Goal: Information Seeking & Learning: Learn about a topic

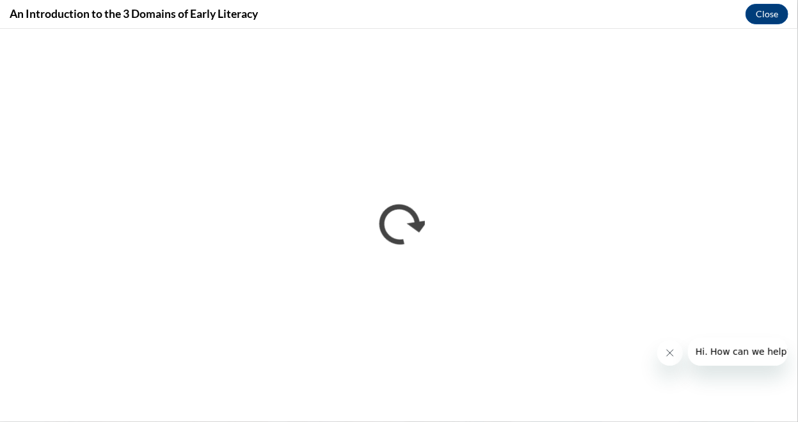
click at [675, 354] on button "Close message from company" at bounding box center [669, 353] width 26 height 26
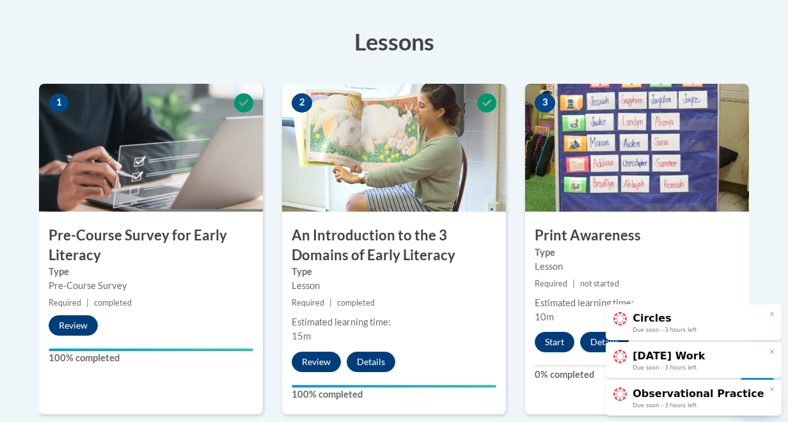
scroll to position [354, 0]
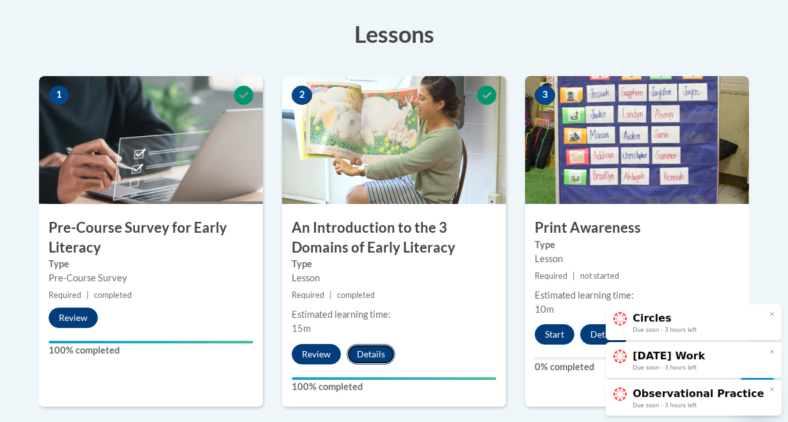
click at [372, 352] on button "Details" at bounding box center [371, 354] width 49 height 20
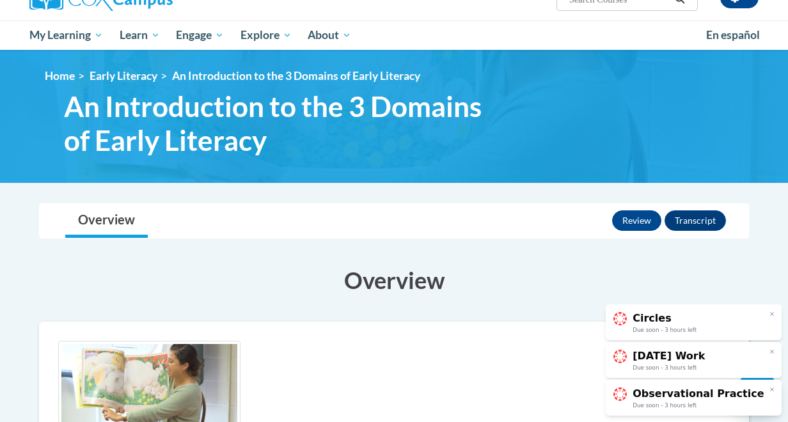
scroll to position [123, 0]
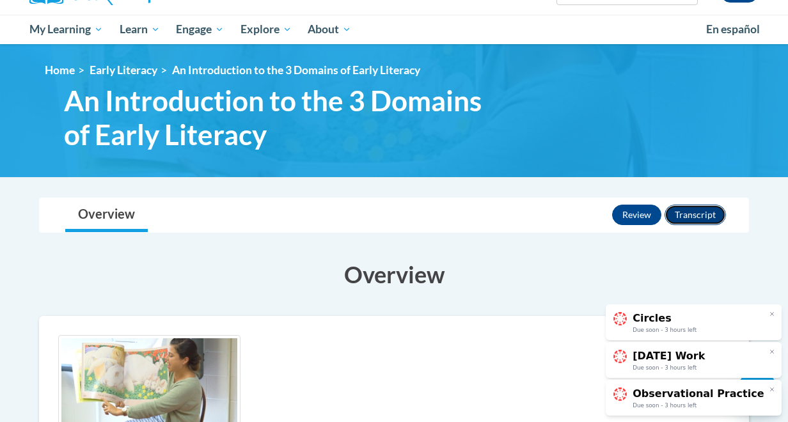
click at [706, 214] on button "Transcript" at bounding box center [694, 215] width 61 height 20
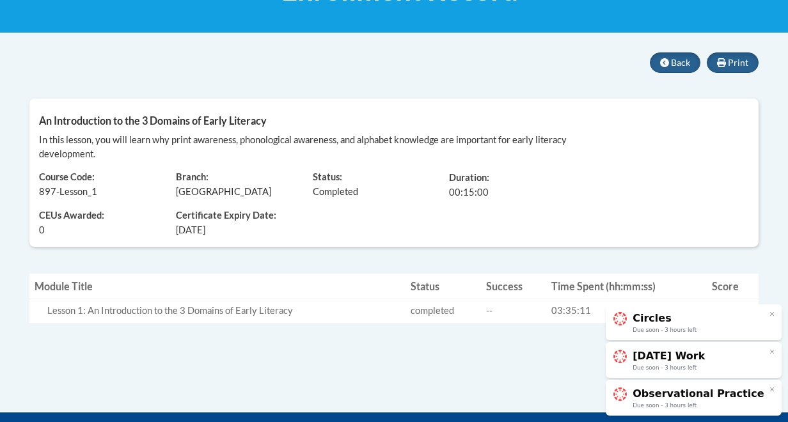
scroll to position [234, 0]
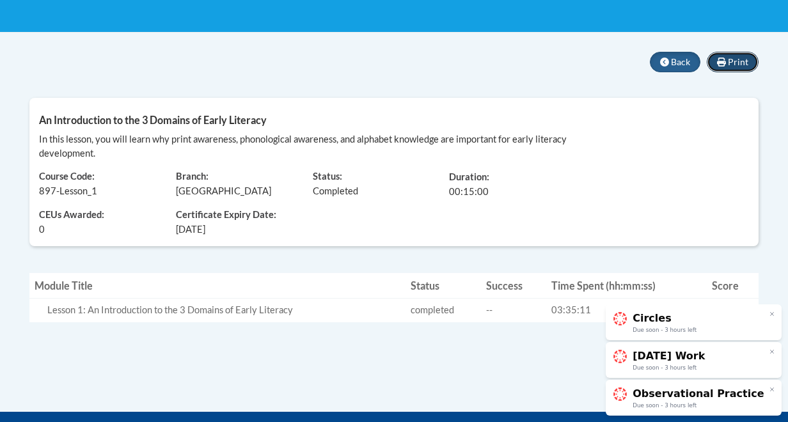
click at [726, 64] on icon at bounding box center [721, 62] width 9 height 9
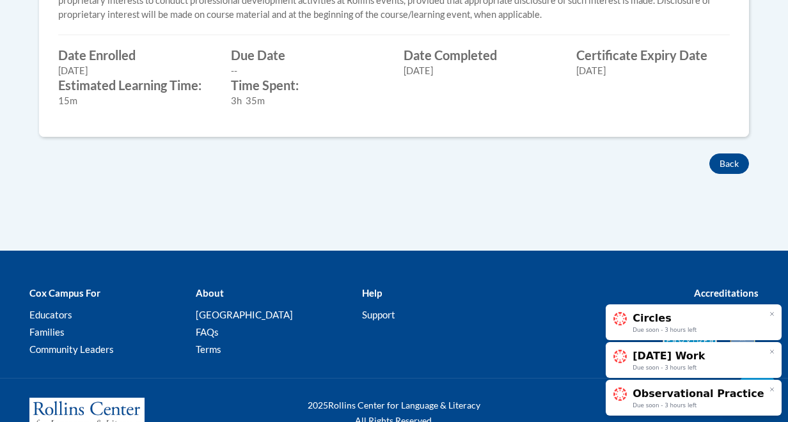
scroll to position [703, 0]
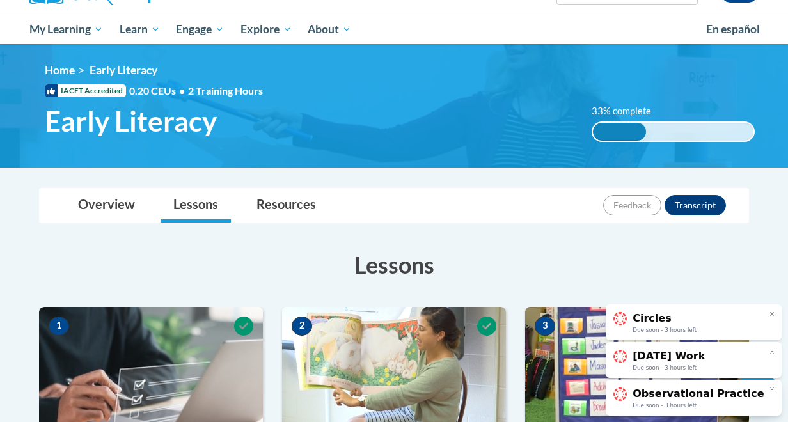
scroll to position [123, 0]
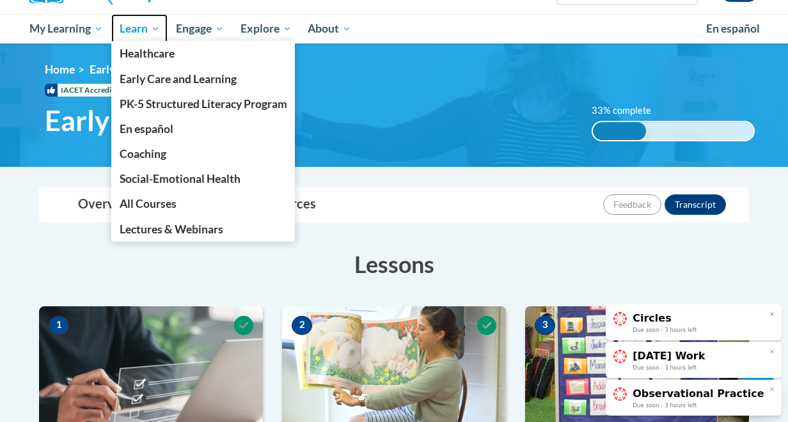
click at [152, 31] on span "Learn" at bounding box center [140, 28] width 40 height 15
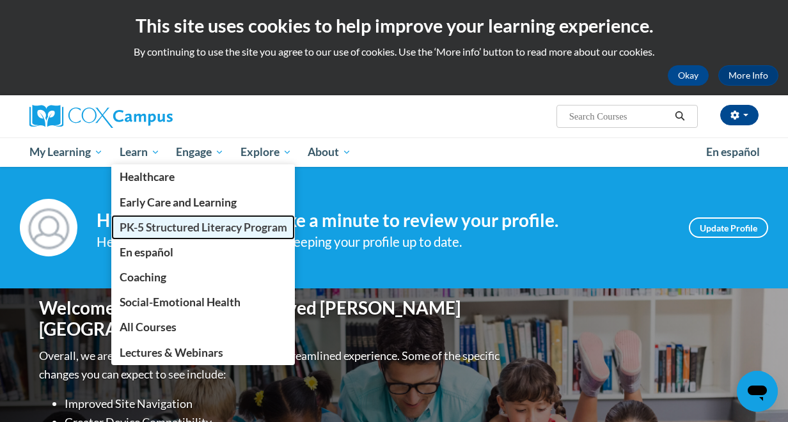
click at [145, 231] on span "PK-5 Structured Literacy Program" at bounding box center [204, 227] width 168 height 13
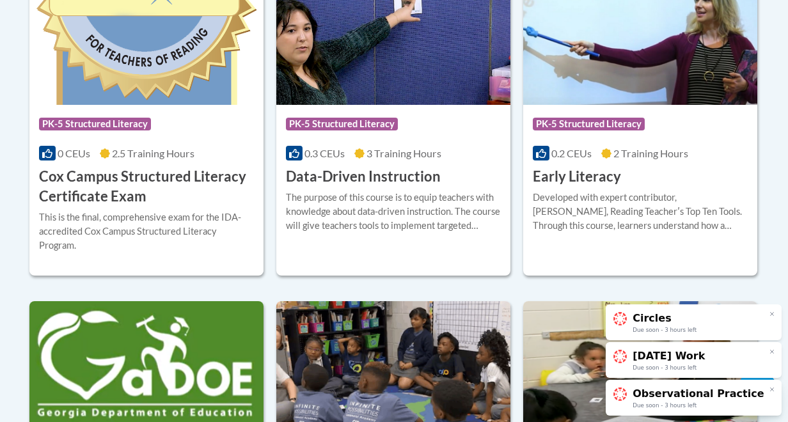
scroll to position [609, 0]
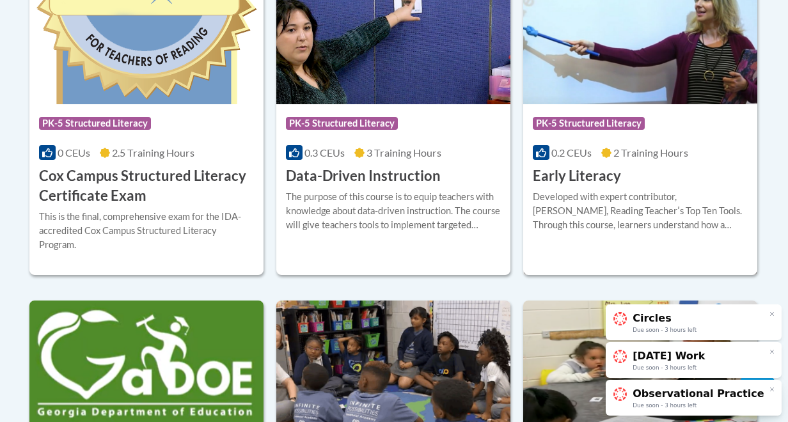
click at [618, 152] on span "2 Training Hours" at bounding box center [650, 152] width 75 height 12
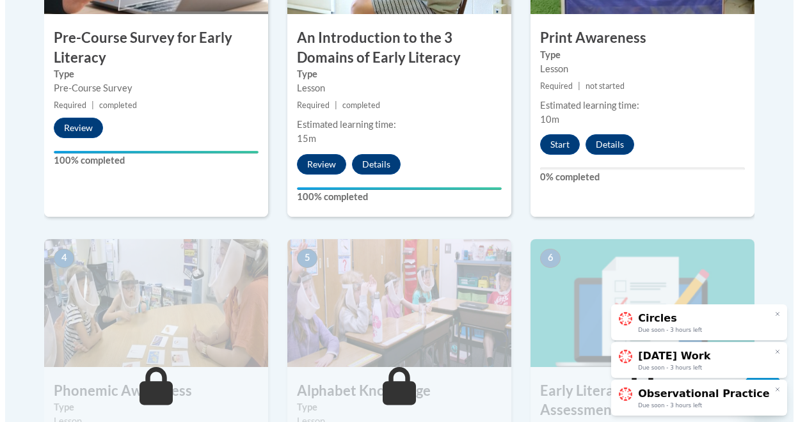
scroll to position [466, 0]
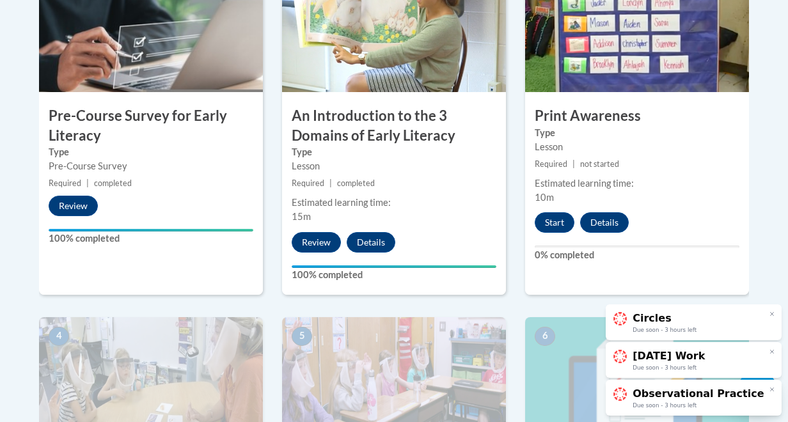
click at [650, 81] on img at bounding box center [637, 28] width 224 height 128
click at [561, 221] on button "Start" at bounding box center [555, 222] width 40 height 20
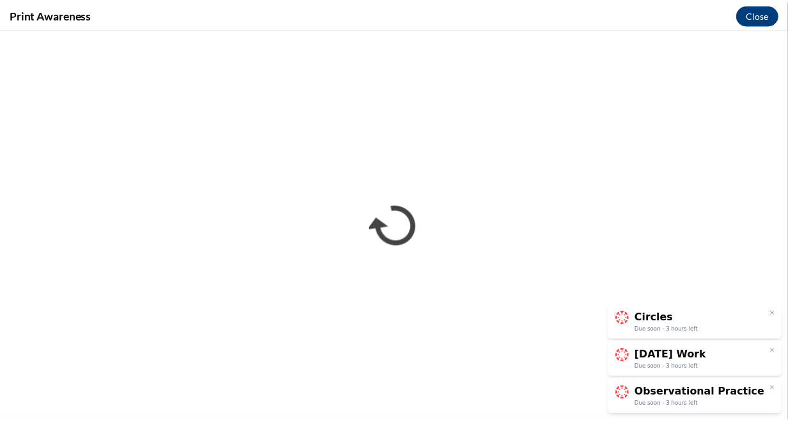
scroll to position [0, 0]
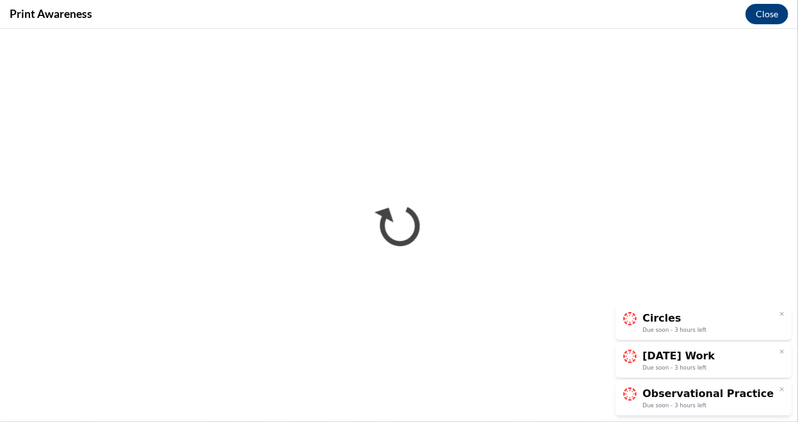
click at [781, 316] on icon at bounding box center [781, 314] width 6 height 6
click at [777, 388] on div at bounding box center [782, 389] width 10 height 10
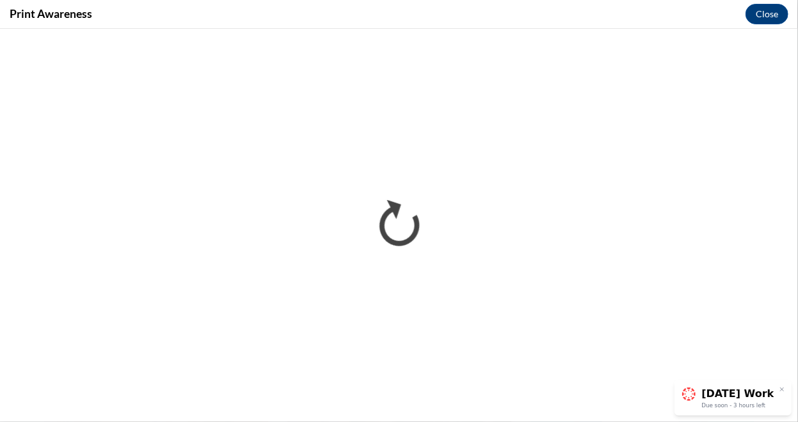
click at [777, 388] on div at bounding box center [782, 389] width 10 height 10
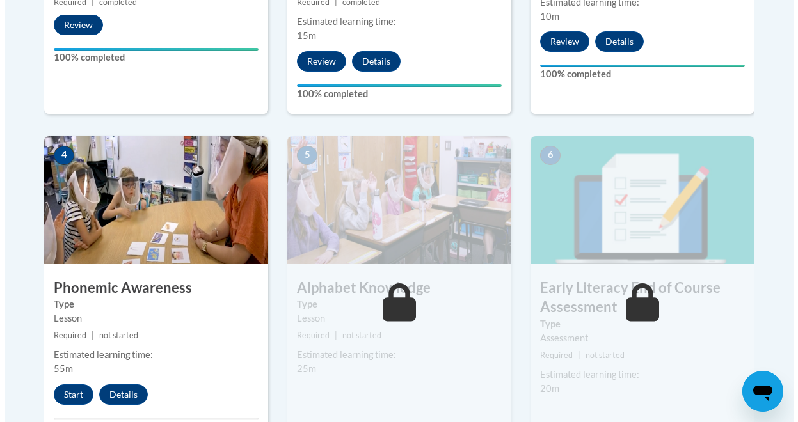
scroll to position [647, 0]
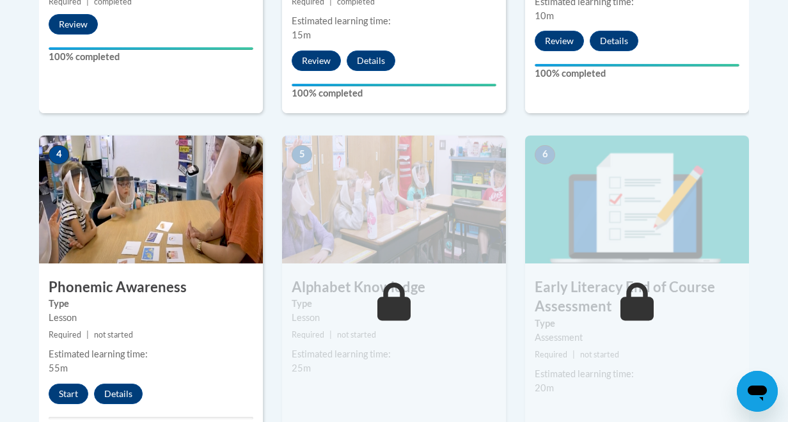
click at [117, 215] on img at bounding box center [151, 200] width 224 height 128
click at [71, 395] on button "Start" at bounding box center [69, 394] width 40 height 20
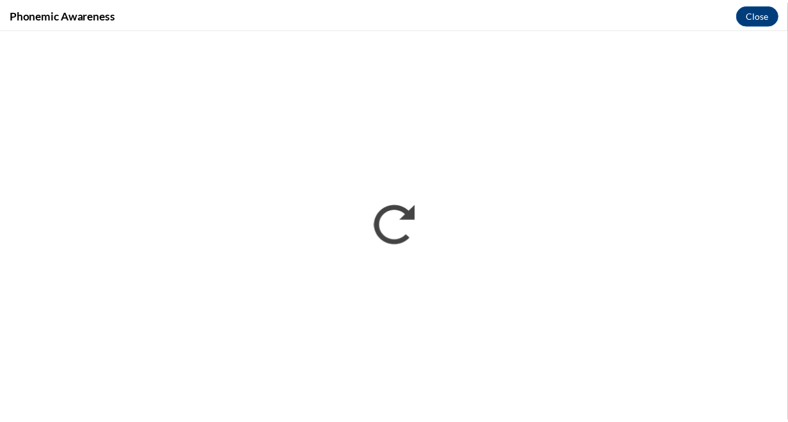
scroll to position [0, 0]
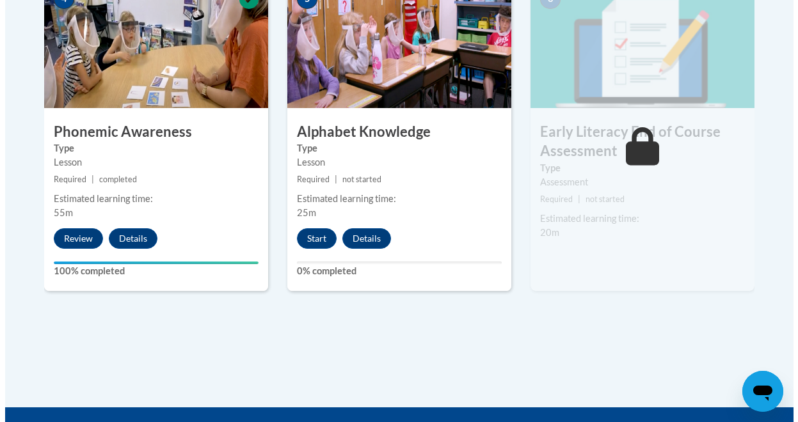
scroll to position [803, 0]
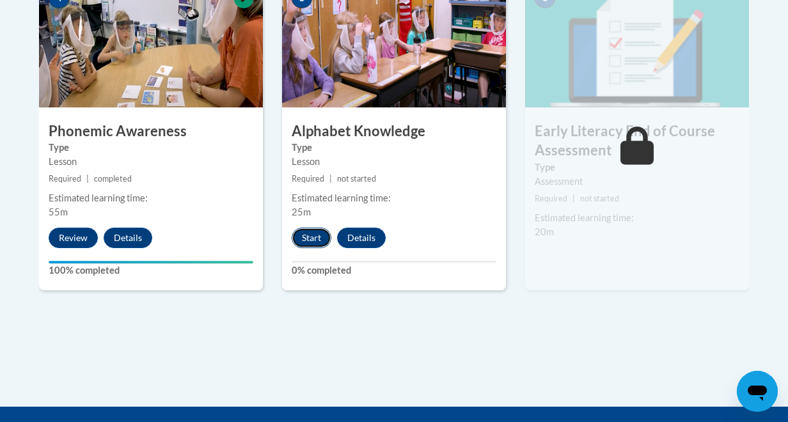
click at [311, 231] on button "Start" at bounding box center [312, 238] width 40 height 20
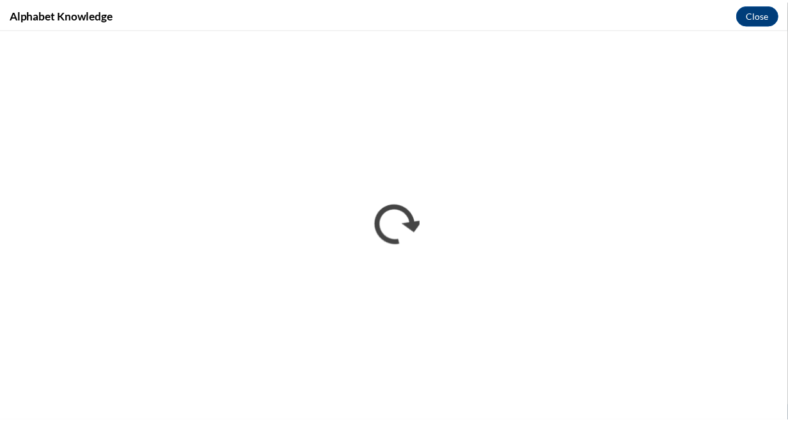
scroll to position [0, 0]
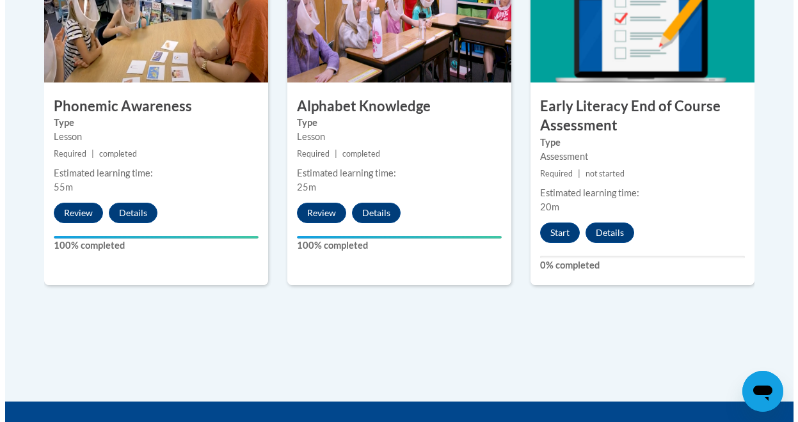
scroll to position [847, 0]
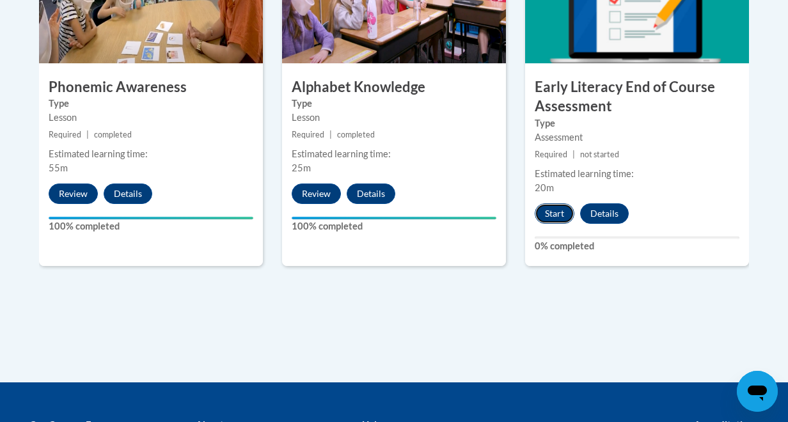
click at [546, 211] on button "Start" at bounding box center [555, 213] width 40 height 20
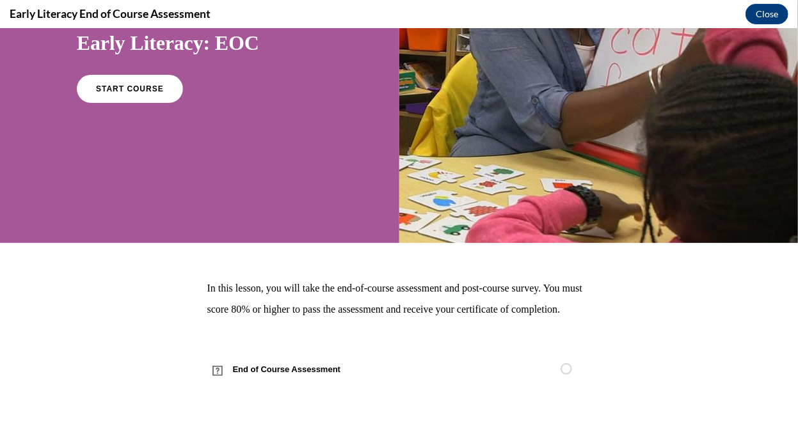
scroll to position [153, 0]
click at [152, 84] on span "START COURSE" at bounding box center [129, 89] width 71 height 10
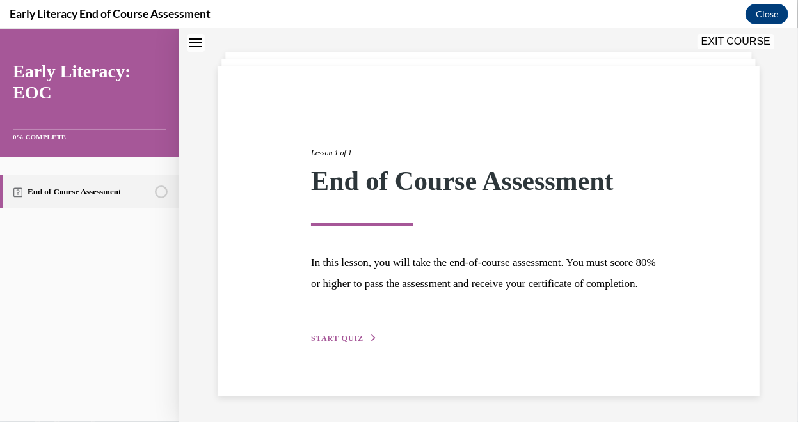
scroll to position [80, 0]
click at [349, 332] on div "Lesson 1 of 1 End of Course Assessment In this lesson, you will take the end-of…" at bounding box center [488, 231] width 374 height 228
click at [339, 341] on span "START QUIZ" at bounding box center [337, 337] width 52 height 9
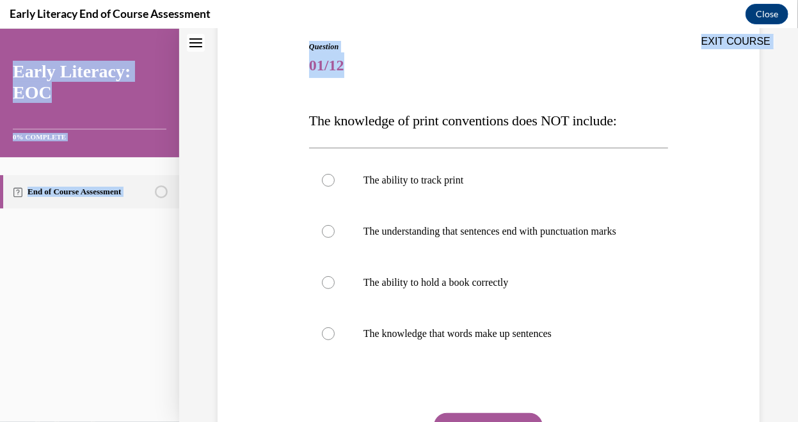
scroll to position [271, 0]
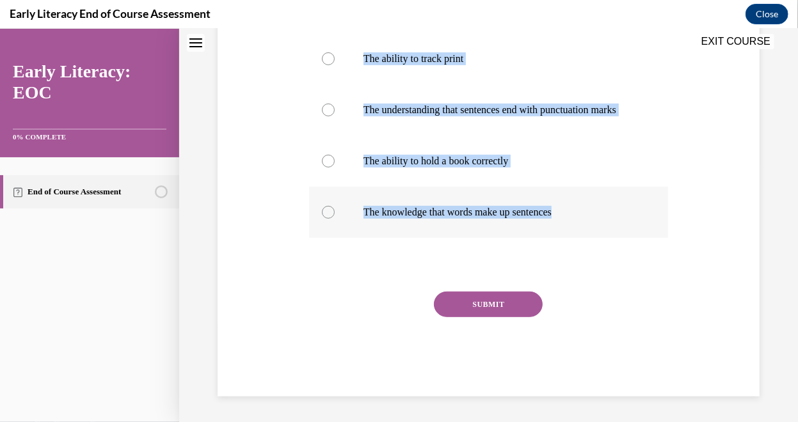
drag, startPoint x: 304, startPoint y: 171, endPoint x: 569, endPoint y: 210, distance: 267.5
click at [569, 210] on div "Question 01/12 The knowledge of print conventions does NOT include: The ability…" at bounding box center [488, 148] width 365 height 496
copy div "The knowledge of print conventions does NOT include: The ability to track print…"
click at [695, 147] on div "Question 01/12 The knowledge of print conventions does NOT include: The ability…" at bounding box center [488, 137] width 548 height 515
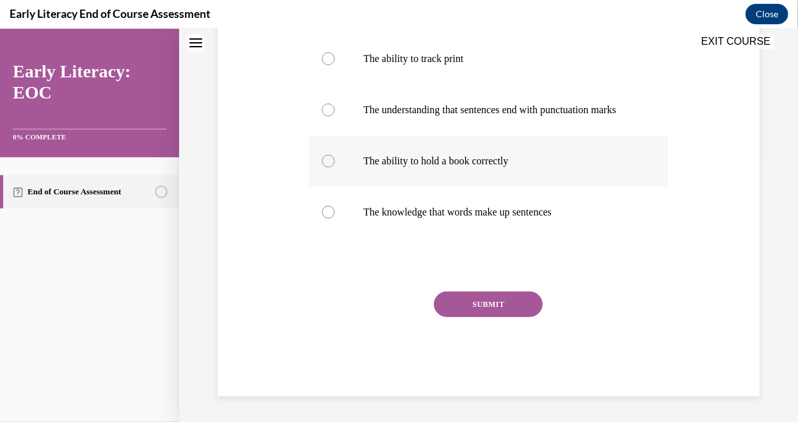
click at [411, 164] on p "The ability to hold a book correctly" at bounding box center [499, 160] width 272 height 13
click at [390, 49] on div "EXIT COURSE" at bounding box center [482, 42] width 606 height 28
click at [386, 47] on div "EXIT COURSE" at bounding box center [482, 42] width 606 height 28
click at [325, 46] on div "EXIT COURSE" at bounding box center [482, 42] width 606 height 28
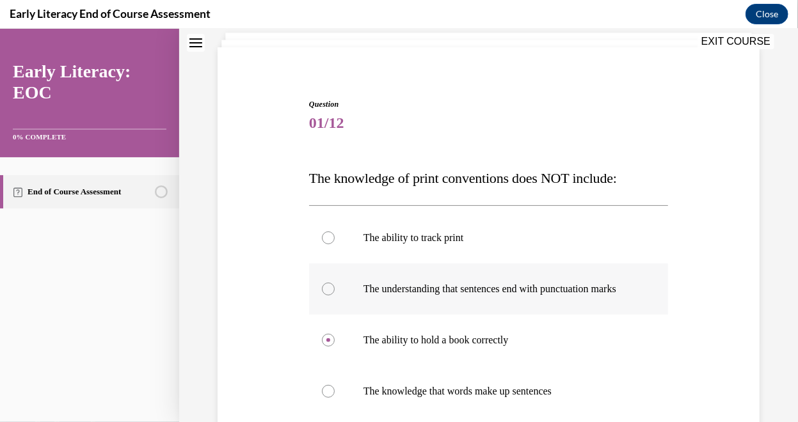
scroll to position [62, 0]
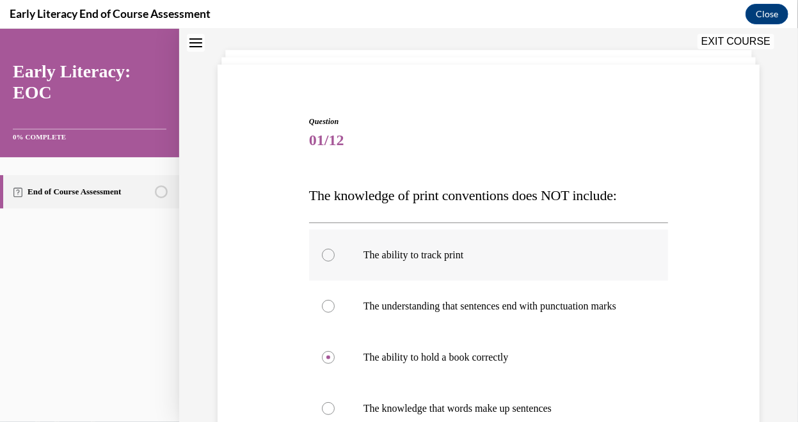
click at [388, 246] on div at bounding box center [488, 254] width 359 height 51
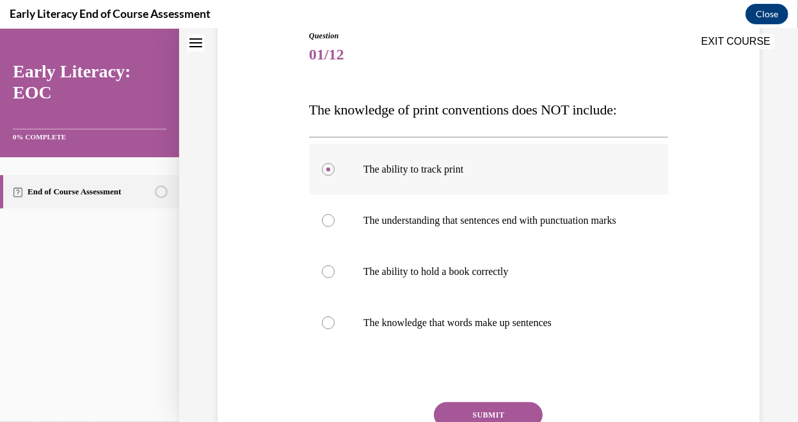
scroll to position [148, 0]
click at [402, 277] on p "The ability to hold a book correctly" at bounding box center [499, 270] width 272 height 13
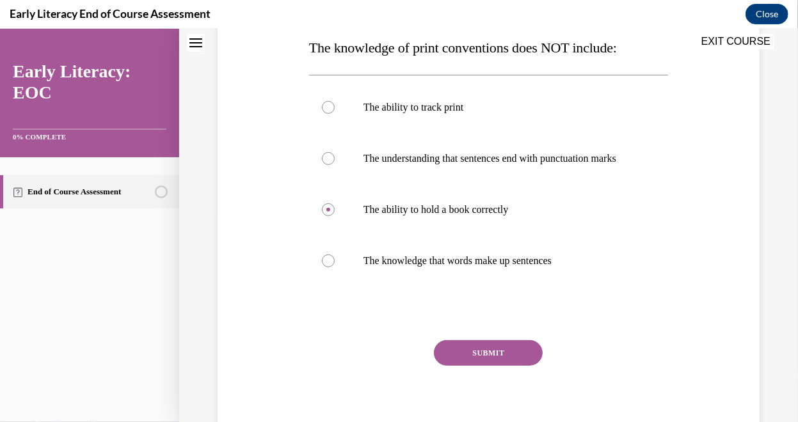
click at [463, 360] on button "SUBMIT" at bounding box center [488, 353] width 109 height 26
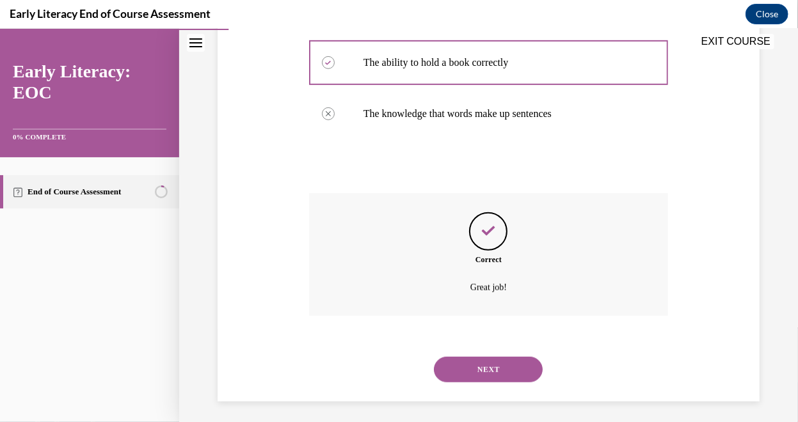
scroll to position [374, 0]
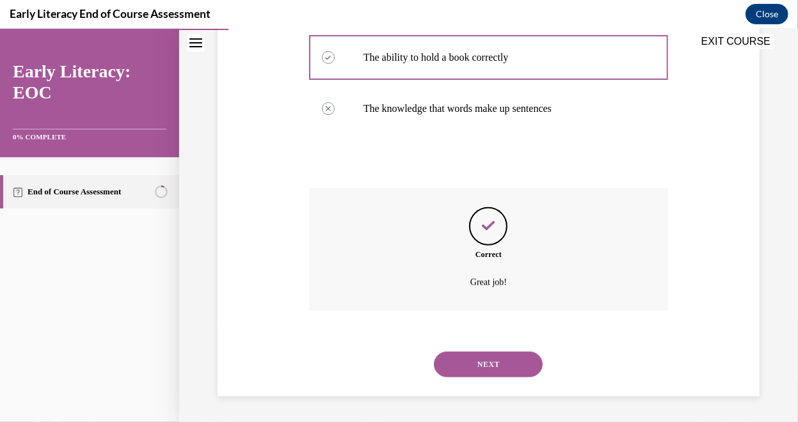
click at [492, 367] on button "NEXT" at bounding box center [488, 364] width 109 height 26
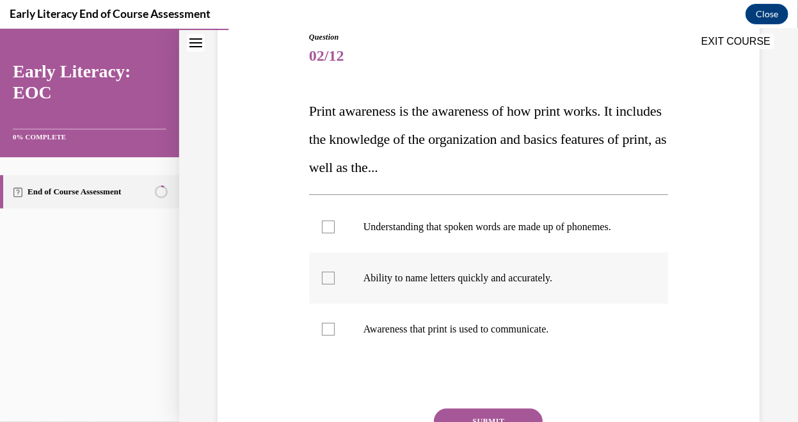
scroll to position [147, 0]
click at [439, 349] on div at bounding box center [488, 328] width 359 height 51
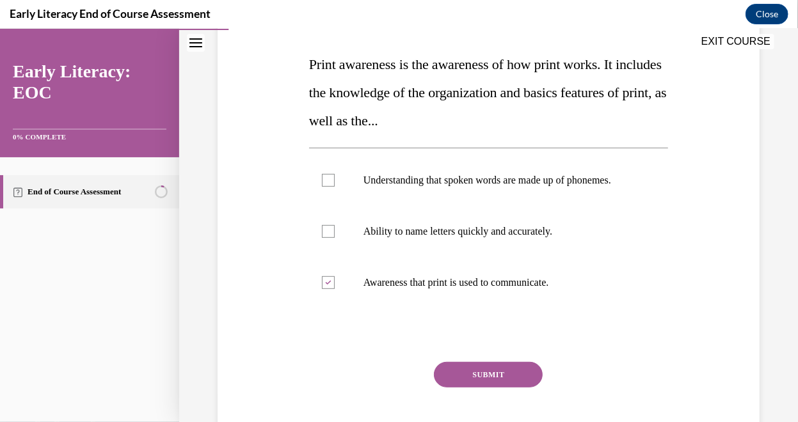
click at [481, 387] on button "SUBMIT" at bounding box center [488, 374] width 109 height 26
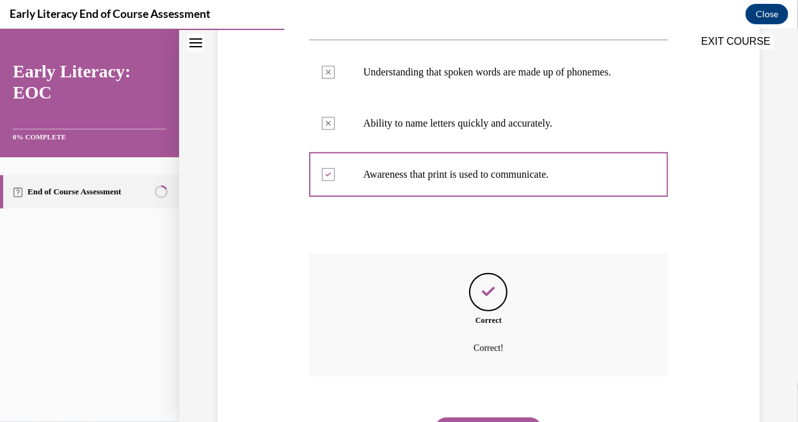
scroll to position [379, 0]
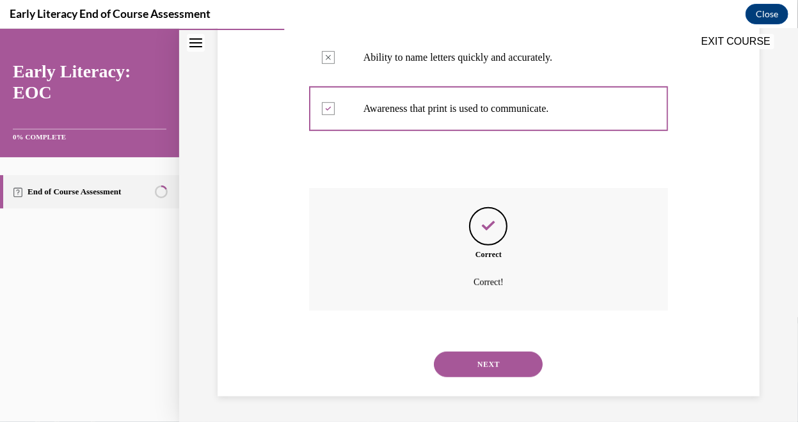
click at [482, 366] on button "NEXT" at bounding box center [488, 364] width 109 height 26
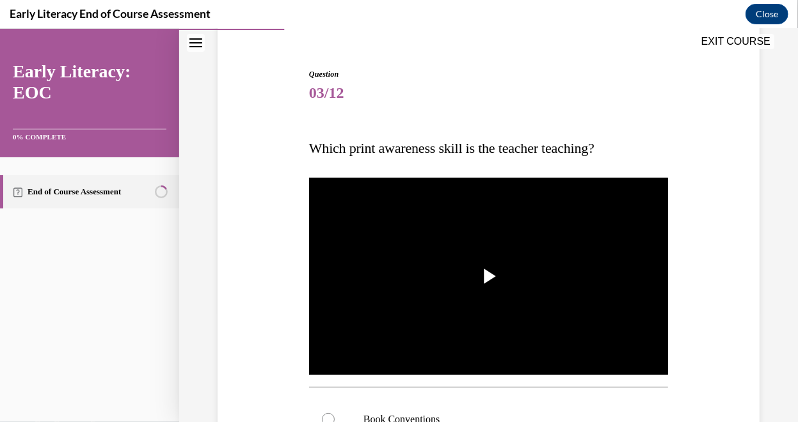
scroll to position [108, 0]
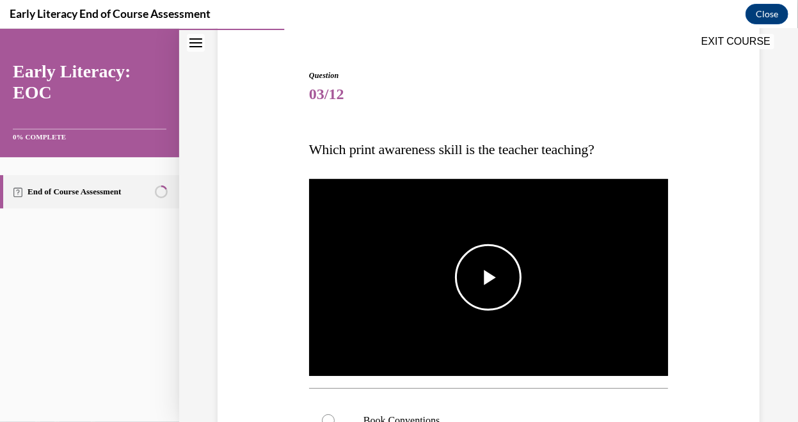
click at [488, 277] on span "Video player" at bounding box center [488, 277] width 0 height 0
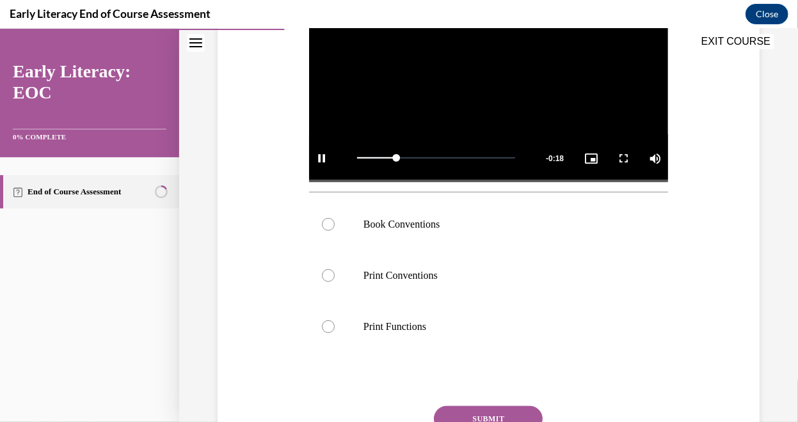
scroll to position [305, 0]
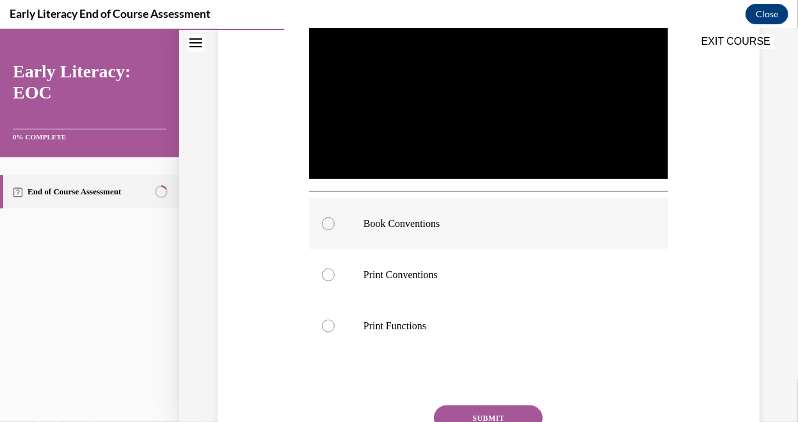
click at [418, 221] on p "Book Conventions" at bounding box center [499, 223] width 272 height 13
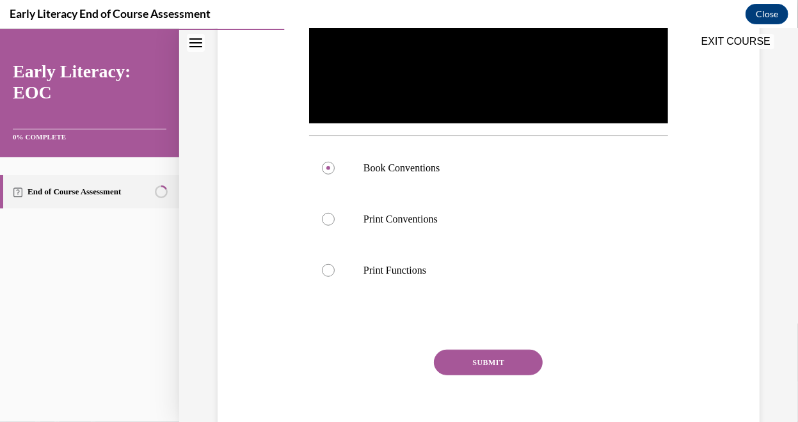
click at [475, 361] on button "SUBMIT" at bounding box center [488, 362] width 109 height 26
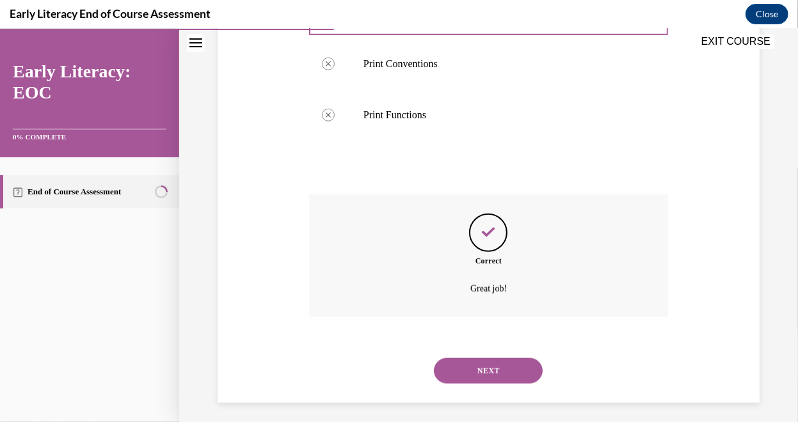
scroll to position [518, 0]
click at [478, 361] on button "NEXT" at bounding box center [488, 369] width 109 height 26
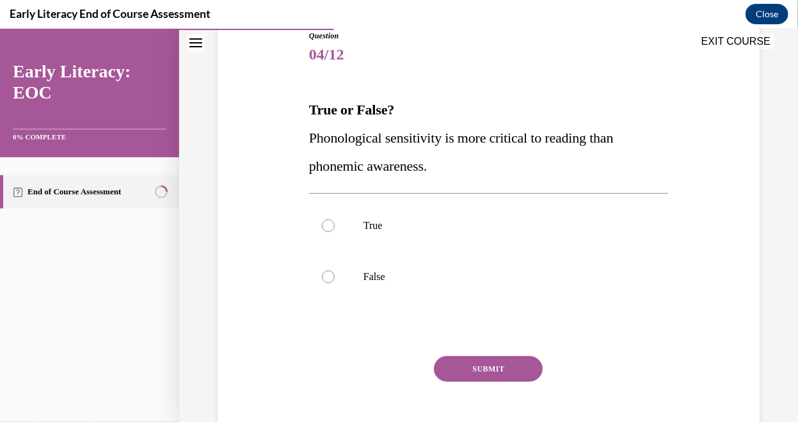
scroll to position [155, 0]
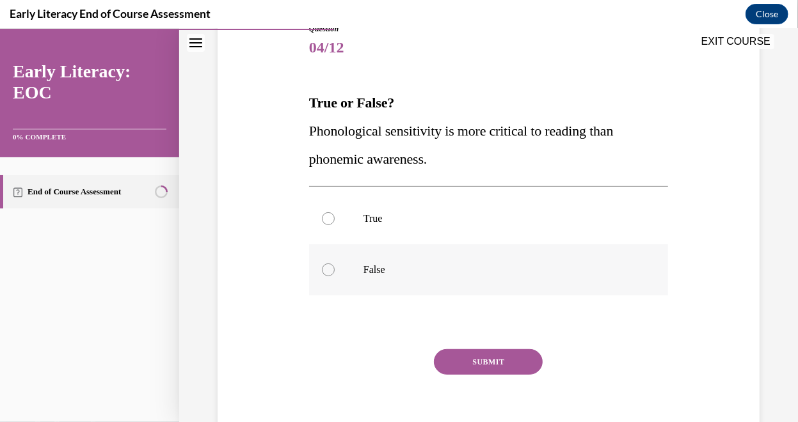
click at [363, 271] on p "False" at bounding box center [499, 269] width 272 height 13
click at [467, 362] on button "SUBMIT" at bounding box center [488, 362] width 109 height 26
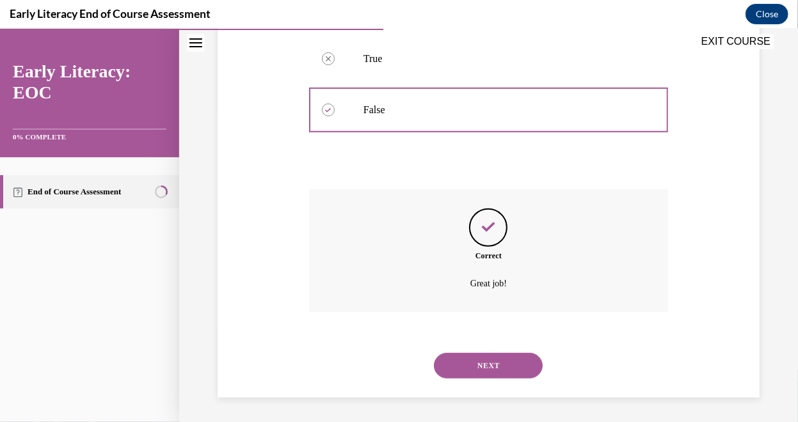
scroll to position [315, 0]
click at [488, 361] on button "NEXT" at bounding box center [488, 365] width 109 height 26
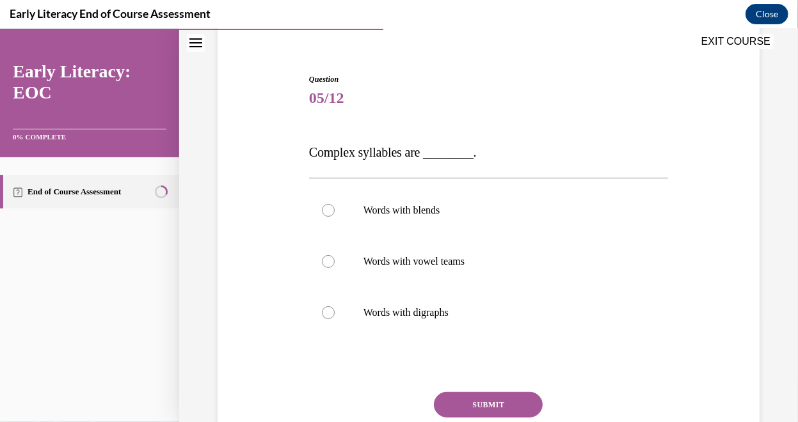
scroll to position [115, 0]
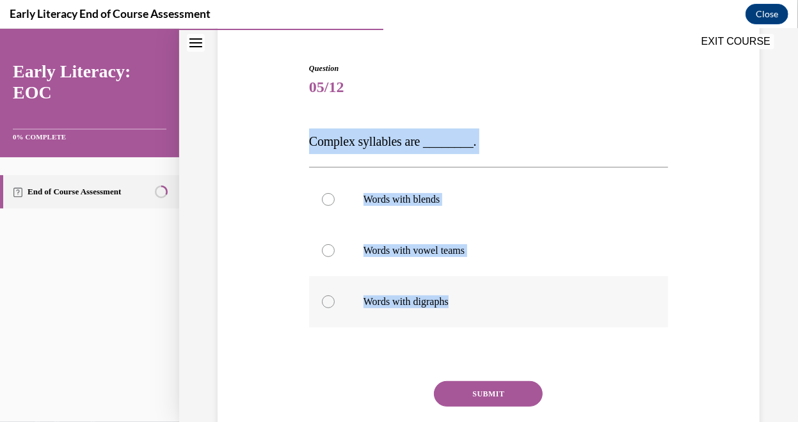
drag, startPoint x: 303, startPoint y: 142, endPoint x: 460, endPoint y: 295, distance: 220.3
click at [460, 295] on div "Question 05/12 Complex syllables are ________. Words with blends Words with vow…" at bounding box center [488, 255] width 548 height 462
copy div "Complex syllables are ________. Words with blends Words with vowel teams Words …"
click at [408, 201] on p "Words with blends" at bounding box center [499, 199] width 272 height 13
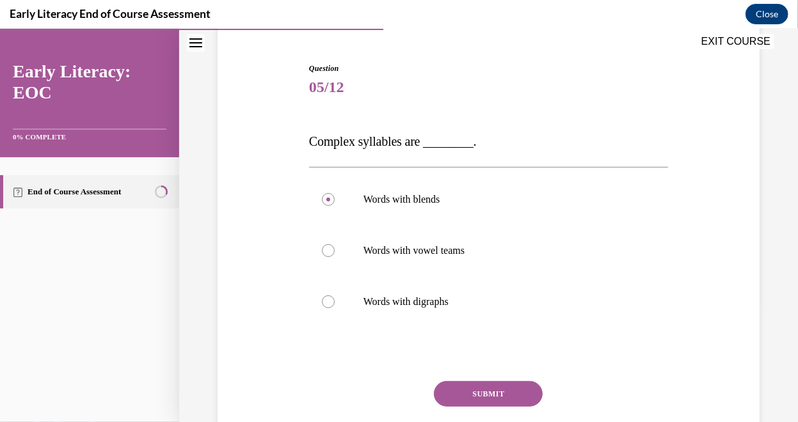
click at [459, 386] on button "SUBMIT" at bounding box center [488, 394] width 109 height 26
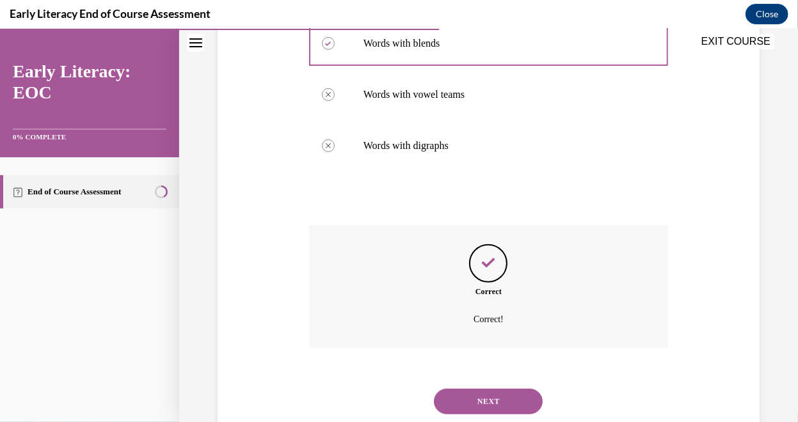
scroll to position [308, 0]
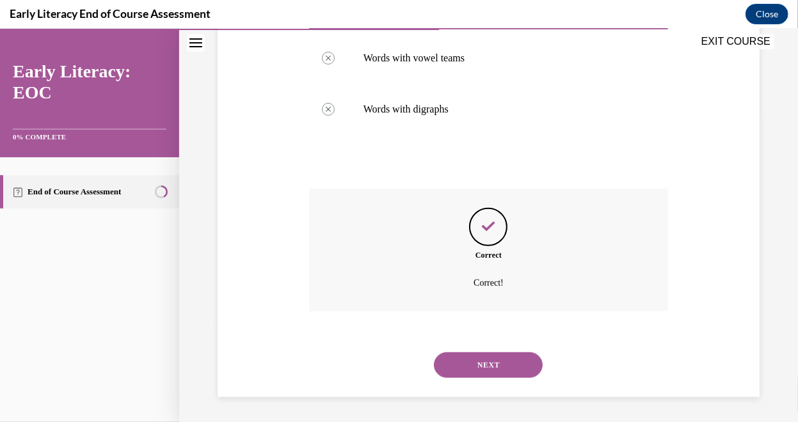
click at [485, 380] on div "NEXT" at bounding box center [488, 364] width 359 height 51
click at [480, 361] on button "NEXT" at bounding box center [488, 365] width 109 height 26
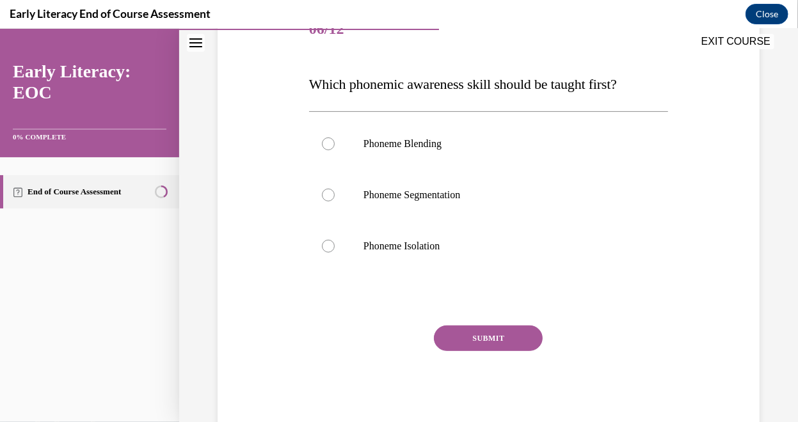
scroll to position [174, 0]
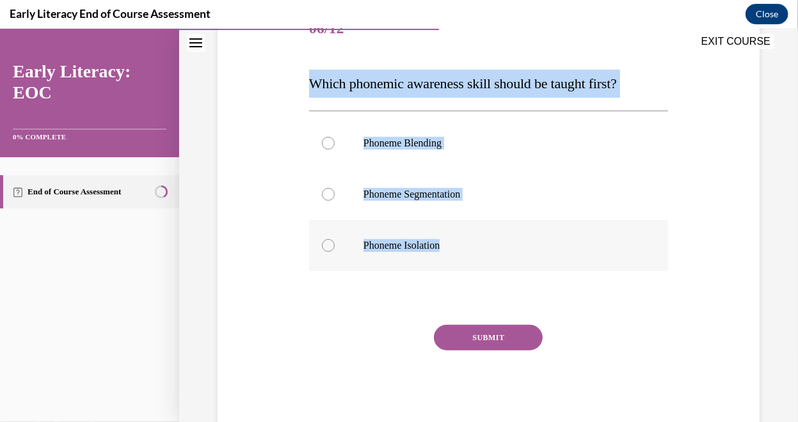
drag, startPoint x: 304, startPoint y: 81, endPoint x: 466, endPoint y: 245, distance: 230.2
click at [466, 245] on div "Question 06/12 Which phonemic awareness skill should be taught first? Phoneme B…" at bounding box center [488, 206] width 365 height 445
copy div "Which phonemic awareness skill should be taught first? Phoneme Blending Phoneme…"
click at [388, 243] on p "Phoneme Isolation" at bounding box center [499, 245] width 272 height 13
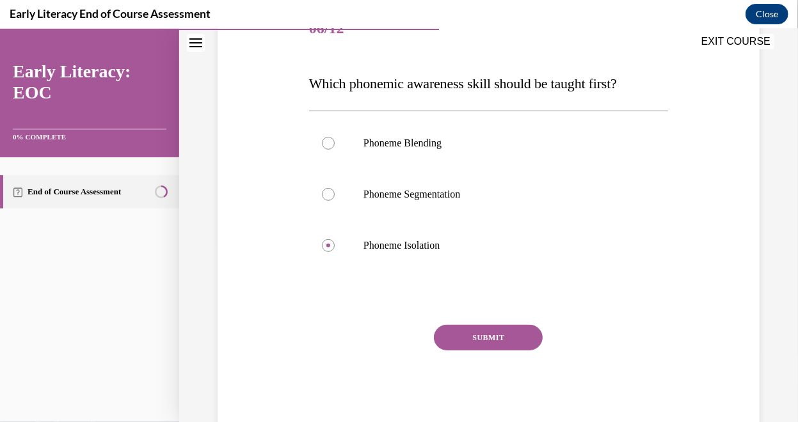
click at [486, 334] on button "SUBMIT" at bounding box center [488, 337] width 109 height 26
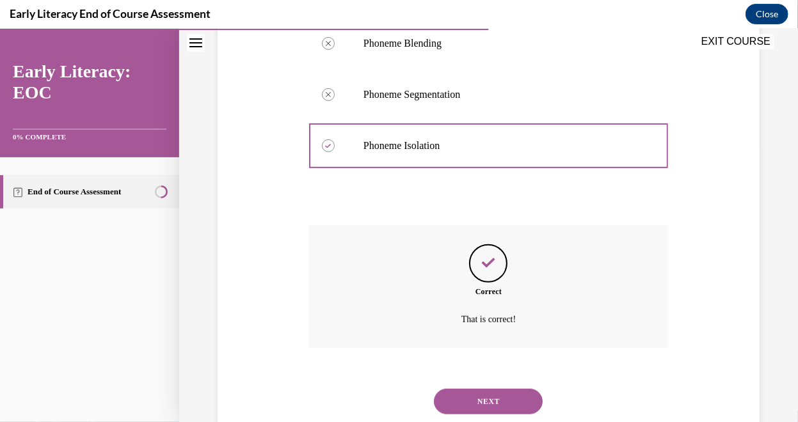
scroll to position [310, 0]
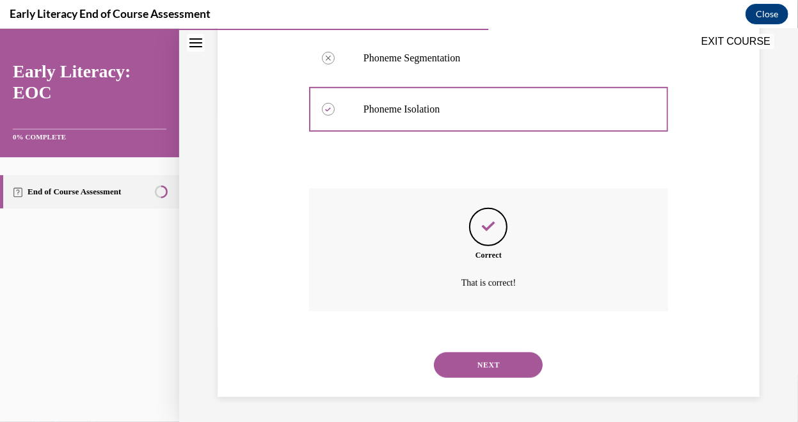
click at [498, 366] on button "NEXT" at bounding box center [488, 365] width 109 height 26
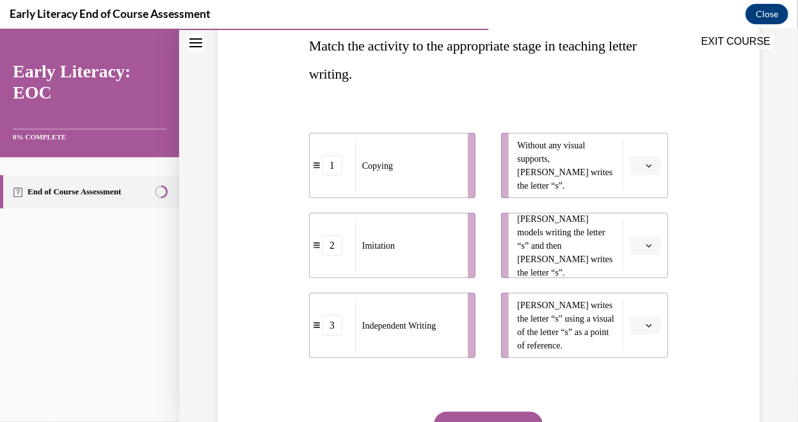
scroll to position [240, 0]
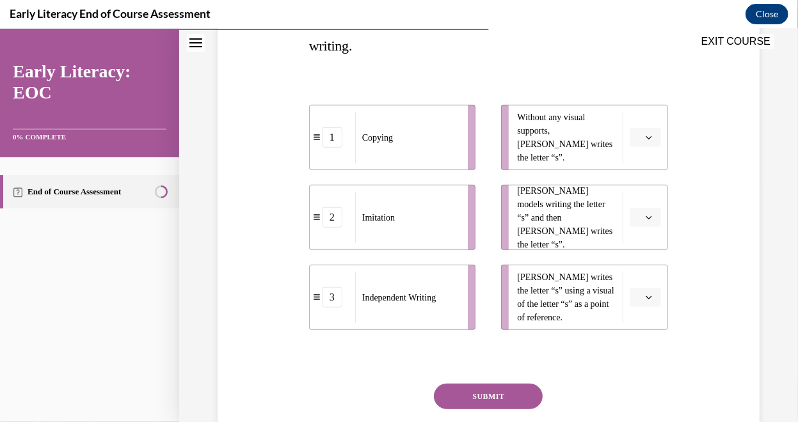
click at [548, 146] on span "Without any visual supports, Tina writes the letter “s”." at bounding box center [566, 137] width 99 height 54
click at [368, 318] on div "Independent Writing" at bounding box center [407, 296] width 105 height 51
click at [648, 130] on button "button" at bounding box center [644, 136] width 31 height 19
click at [631, 235] on div "3" at bounding box center [635, 242] width 31 height 26
click at [637, 223] on button "button" at bounding box center [644, 216] width 31 height 19
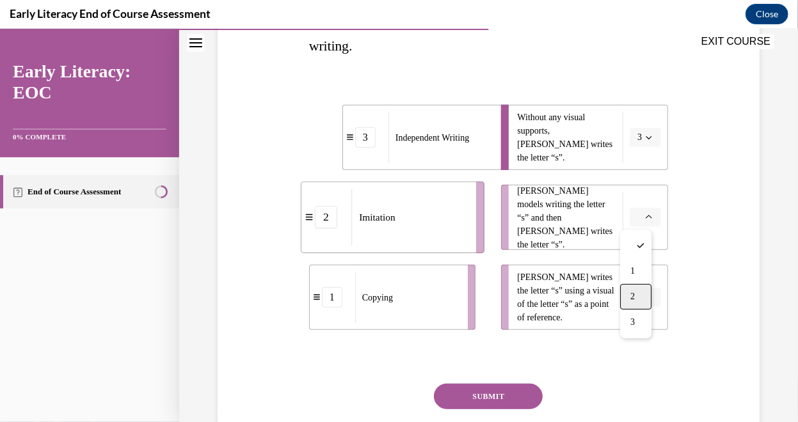
click at [627, 287] on div "2" at bounding box center [635, 296] width 31 height 26
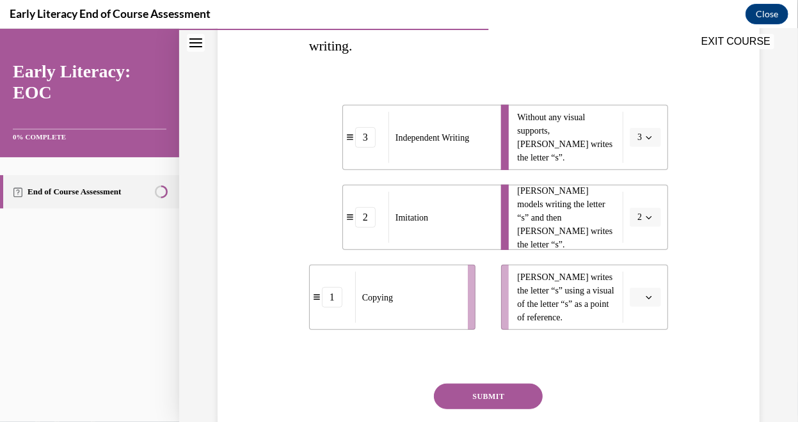
click at [644, 299] on span "button" at bounding box center [648, 296] width 9 height 9
click at [633, 343] on div "1" at bounding box center [635, 351] width 31 height 26
click at [485, 393] on button "SUBMIT" at bounding box center [488, 396] width 109 height 26
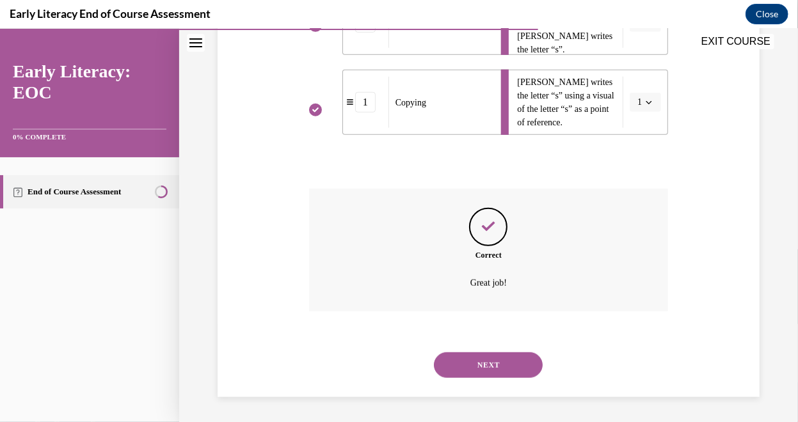
scroll to position [435, 0]
click at [490, 364] on button "NEXT" at bounding box center [488, 365] width 109 height 26
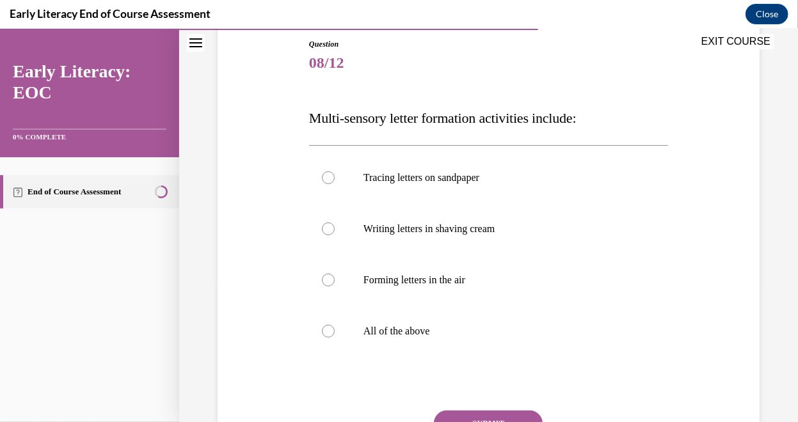
scroll to position [140, 0]
click at [402, 327] on p "All of the above" at bounding box center [499, 330] width 272 height 13
click at [464, 407] on div "Question 08/12 Multi-sensory letter formation activities include: Tracing lette…" at bounding box center [488, 275] width 359 height 477
click at [467, 414] on button "SUBMIT" at bounding box center [488, 422] width 109 height 26
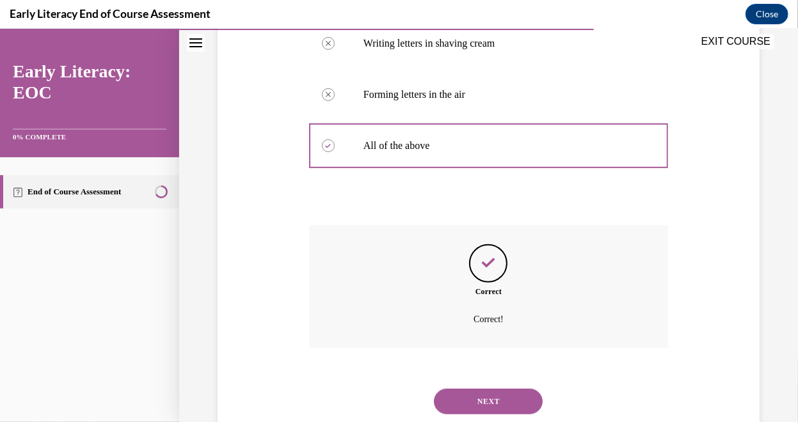
scroll to position [361, 0]
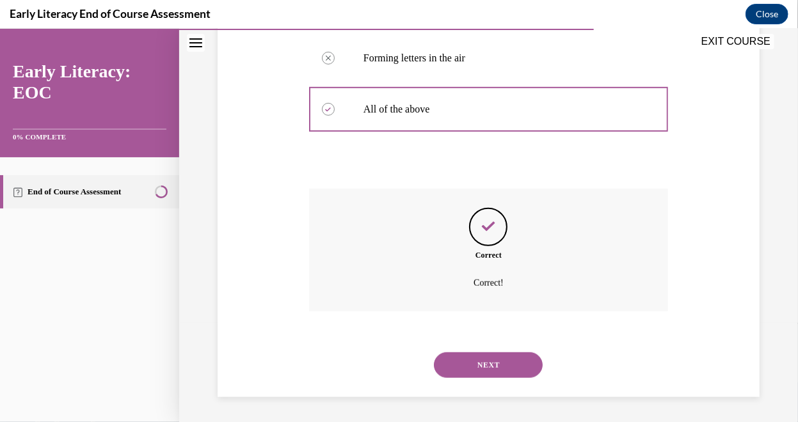
click at [474, 370] on button "NEXT" at bounding box center [488, 365] width 109 height 26
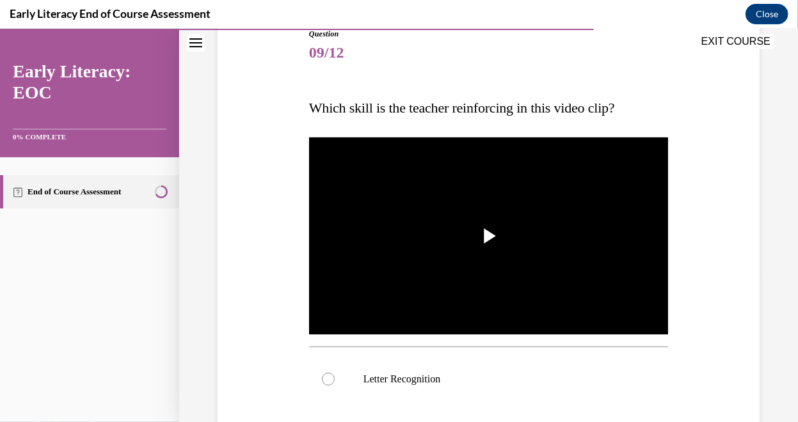
scroll to position [151, 0]
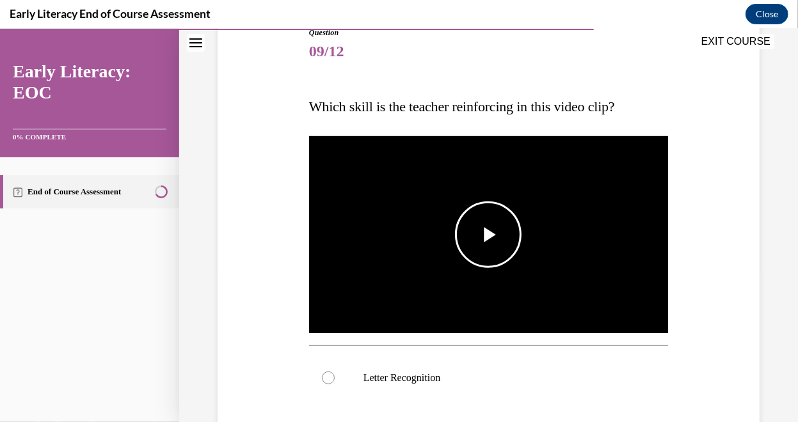
click at [488, 234] on span "Video player" at bounding box center [488, 234] width 0 height 0
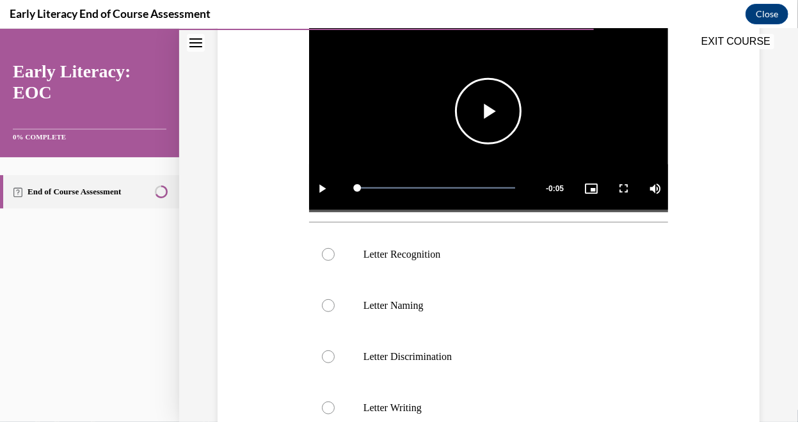
scroll to position [275, 0]
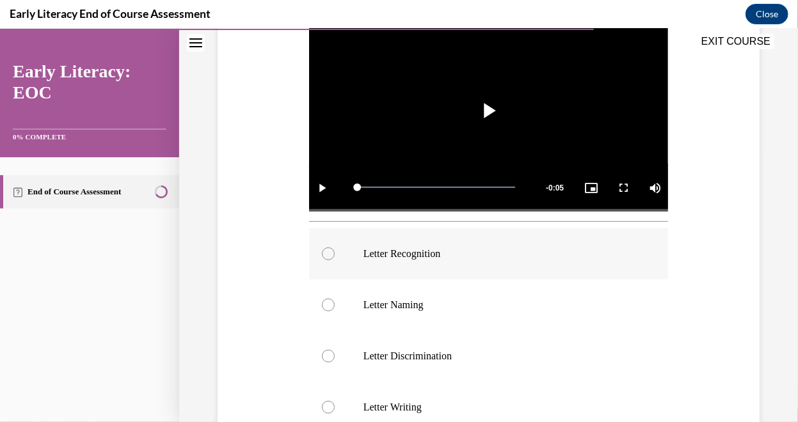
click at [420, 256] on div at bounding box center [488, 253] width 359 height 51
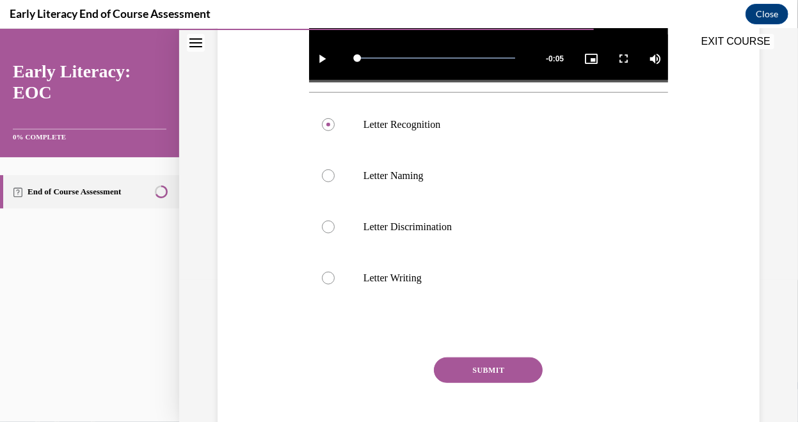
click at [477, 366] on button "SUBMIT" at bounding box center [488, 370] width 109 height 26
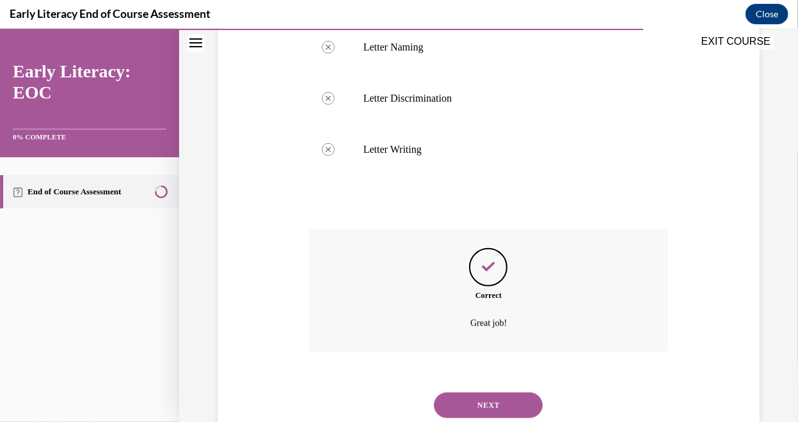
scroll to position [569, 0]
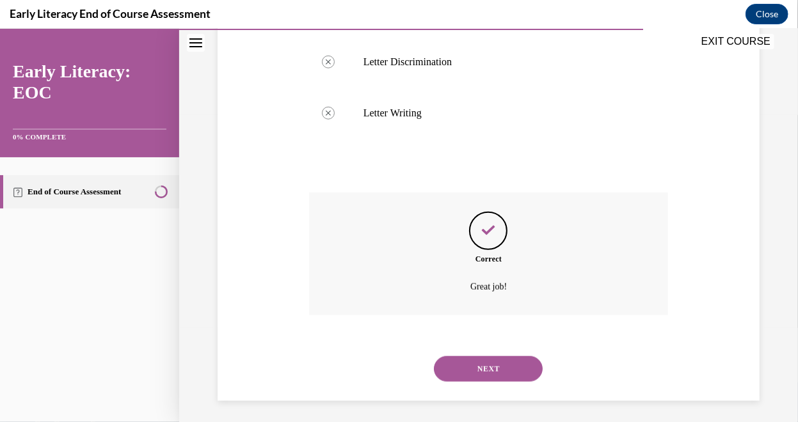
click at [477, 366] on button "NEXT" at bounding box center [488, 369] width 109 height 26
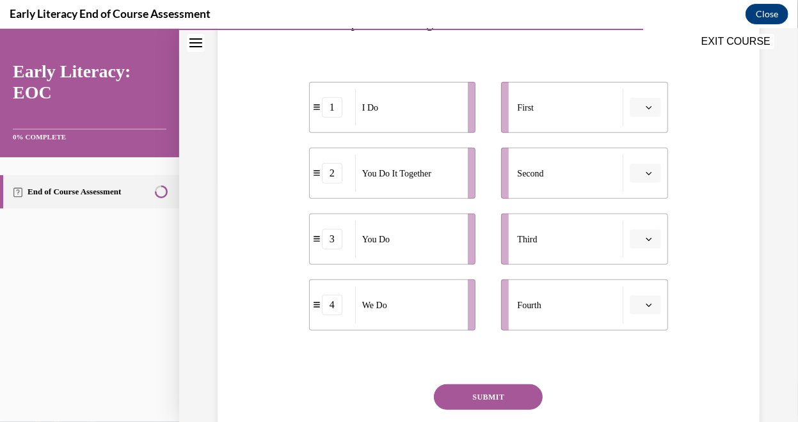
scroll to position [237, 0]
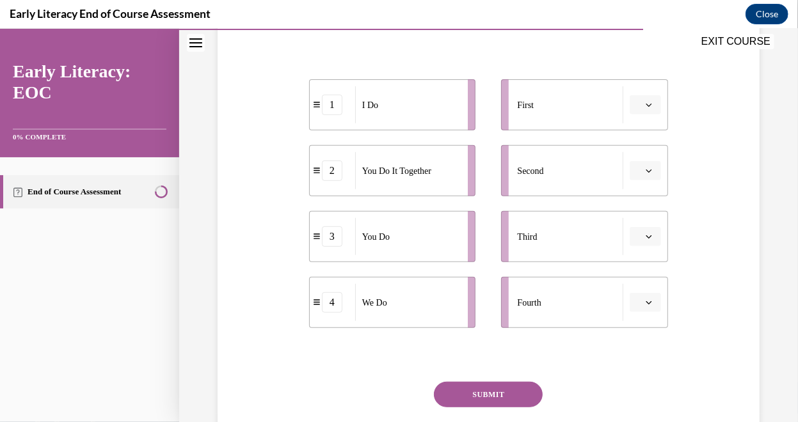
click at [634, 107] on button "button" at bounding box center [644, 104] width 31 height 19
click at [634, 149] on div "1" at bounding box center [635, 158] width 31 height 26
click at [647, 294] on button "button" at bounding box center [644, 301] width 31 height 19
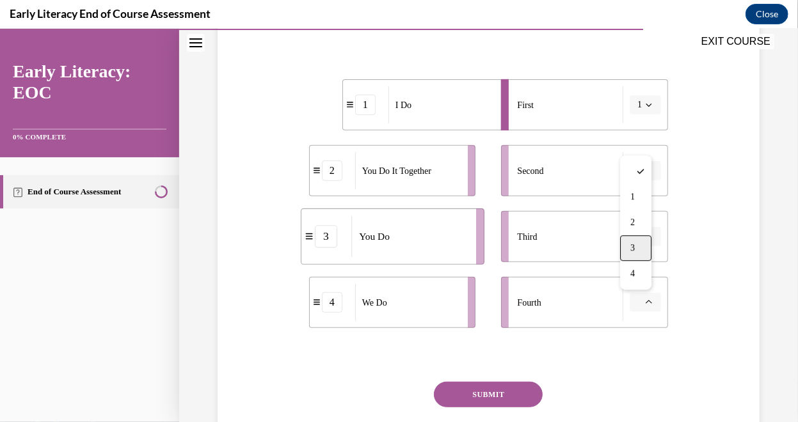
click at [628, 251] on div "3" at bounding box center [635, 248] width 31 height 26
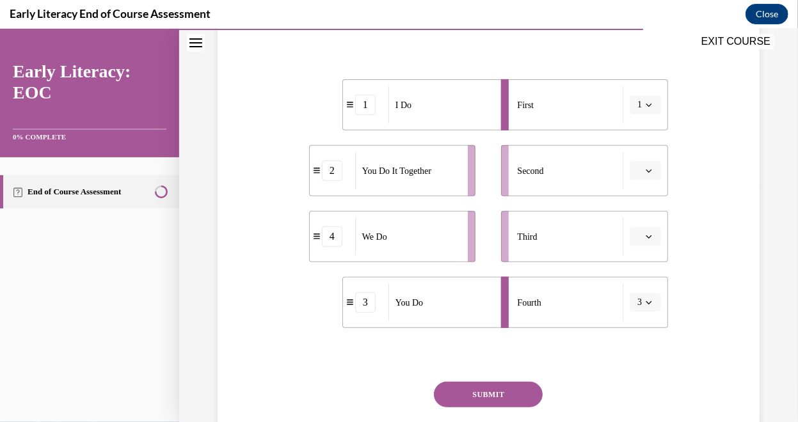
click at [634, 235] on button "button" at bounding box center [644, 235] width 31 height 19
click at [629, 321] on div "2" at bounding box center [635, 316] width 31 height 26
click at [637, 173] on span "Please select an option" at bounding box center [639, 170] width 4 height 13
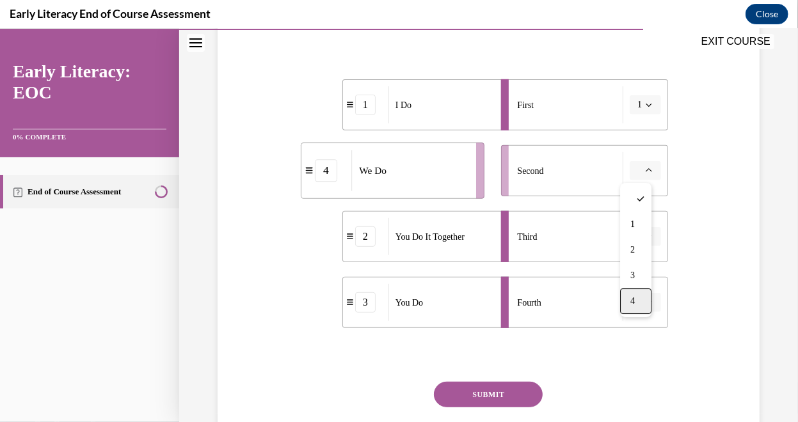
click at [632, 296] on span "4" at bounding box center [632, 300] width 4 height 10
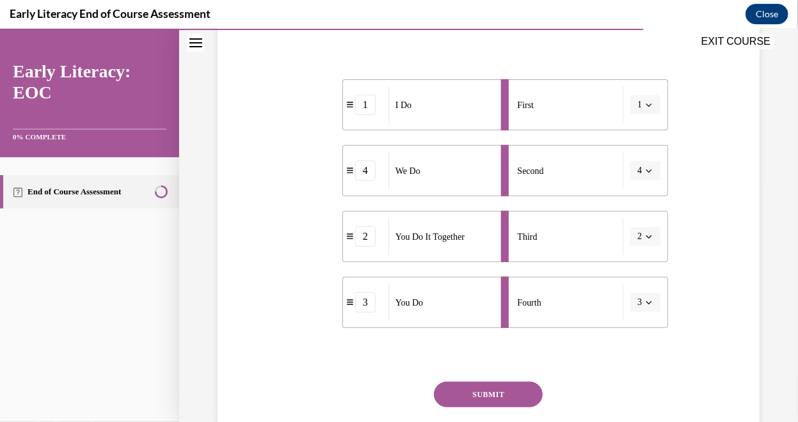
click at [480, 394] on button "SUBMIT" at bounding box center [488, 394] width 109 height 26
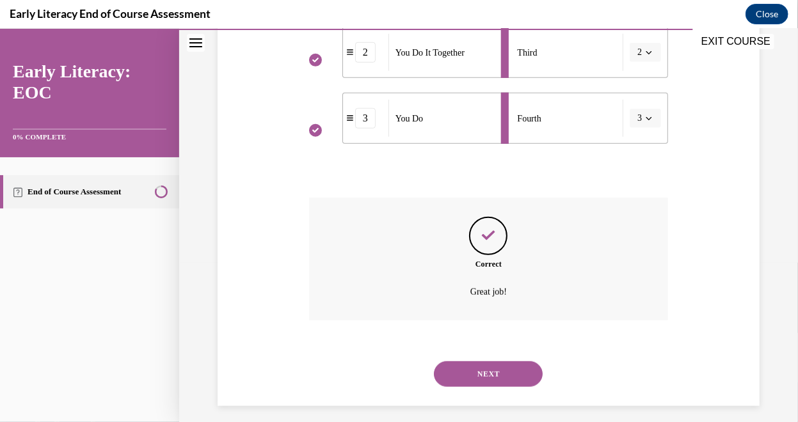
scroll to position [421, 0]
click at [483, 377] on button "NEXT" at bounding box center [488, 374] width 109 height 26
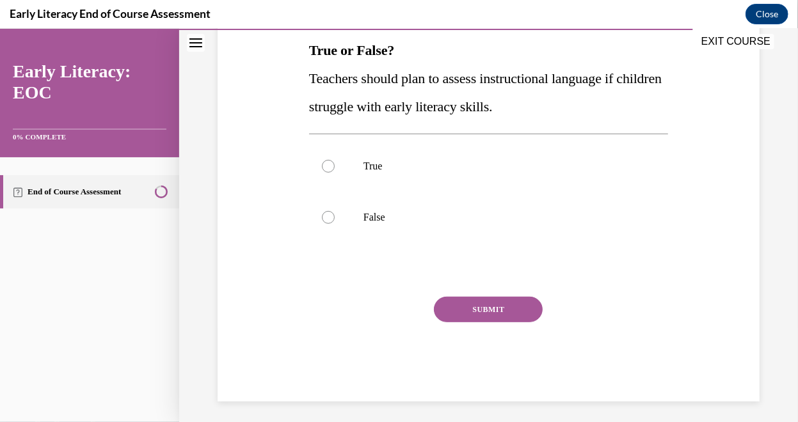
scroll to position [208, 0]
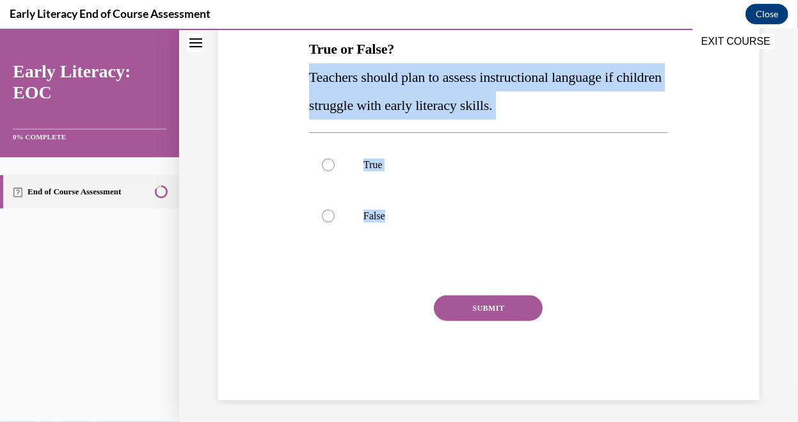
drag, startPoint x: 299, startPoint y: 74, endPoint x: 483, endPoint y: 267, distance: 266.9
click at [483, 267] on div "Question 11/12 True or False? Teachers should plan to assess instructional lang…" at bounding box center [488, 164] width 548 height 469
copy div "Teachers should plan to assess instructional language if children struggle with…"
click at [376, 159] on p "True" at bounding box center [499, 164] width 272 height 13
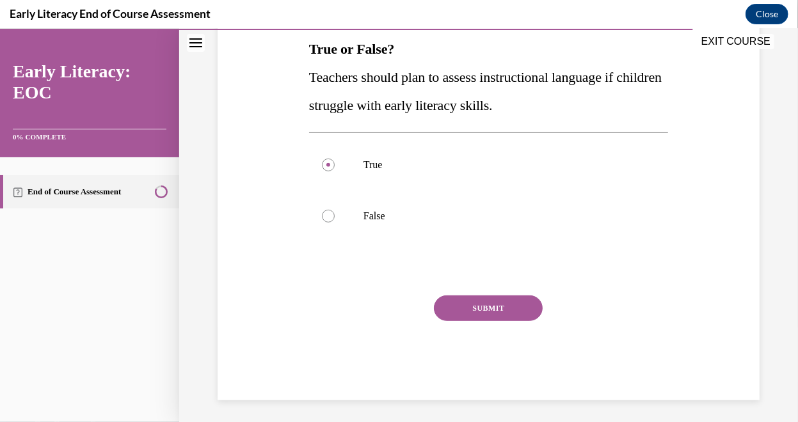
click at [457, 316] on button "SUBMIT" at bounding box center [488, 308] width 109 height 26
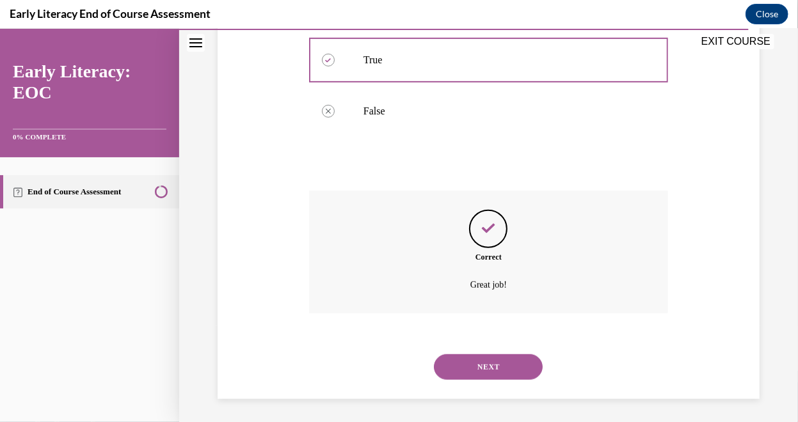
scroll to position [315, 0]
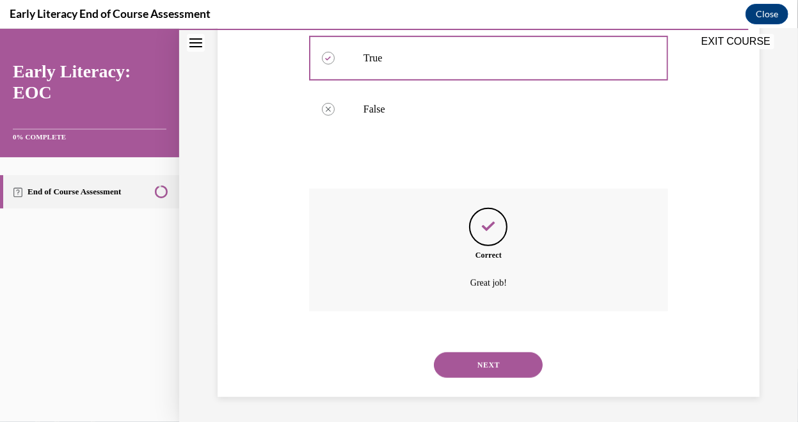
click at [479, 357] on button "NEXT" at bounding box center [488, 365] width 109 height 26
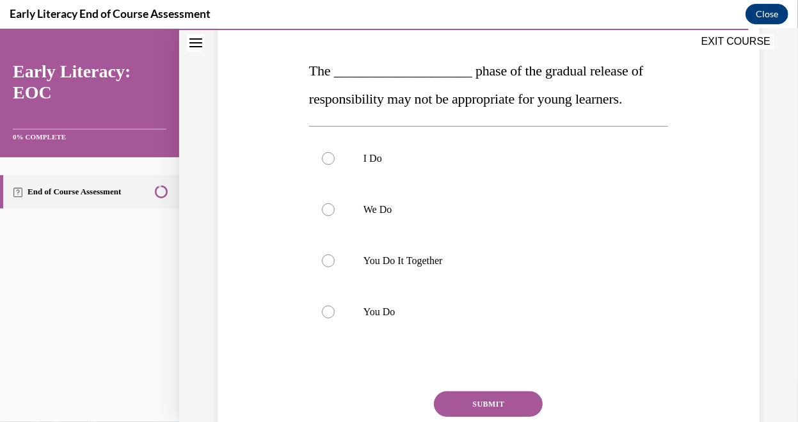
scroll to position [188, 0]
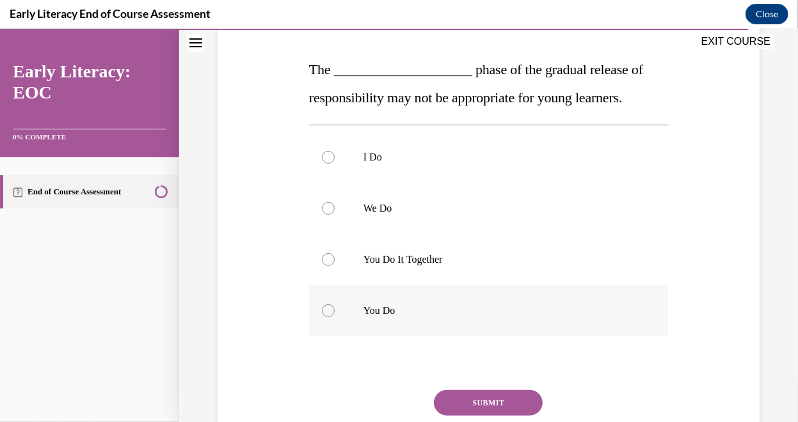
click at [384, 310] on p "You Do" at bounding box center [499, 310] width 272 height 13
click at [460, 391] on button "SUBMIT" at bounding box center [488, 402] width 109 height 26
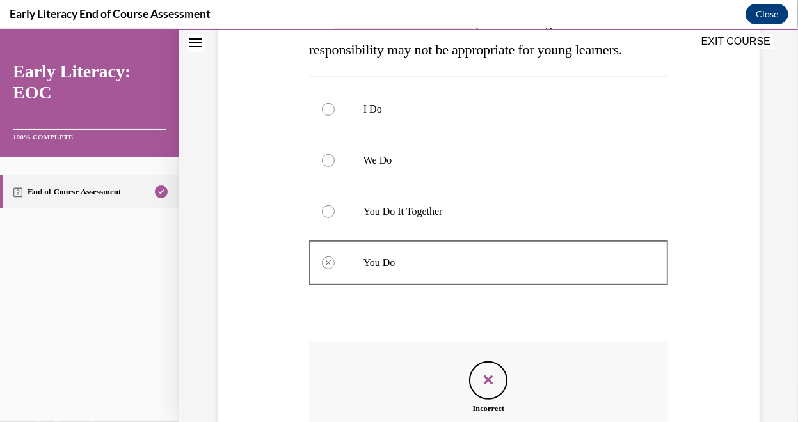
scroll to position [389, 0]
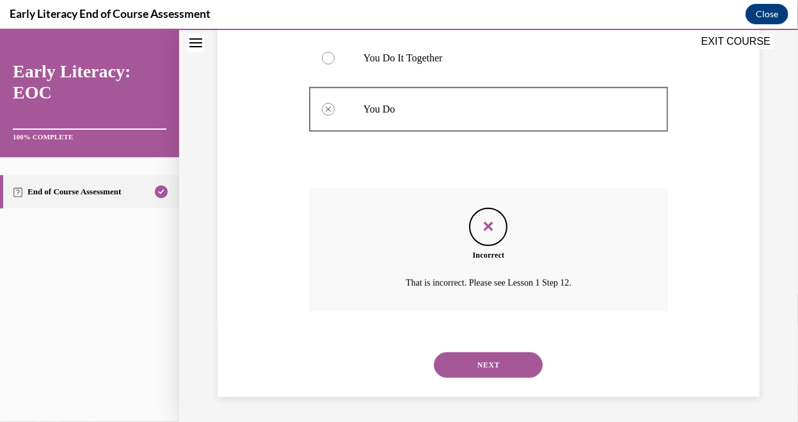
click at [485, 358] on button "NEXT" at bounding box center [488, 365] width 109 height 26
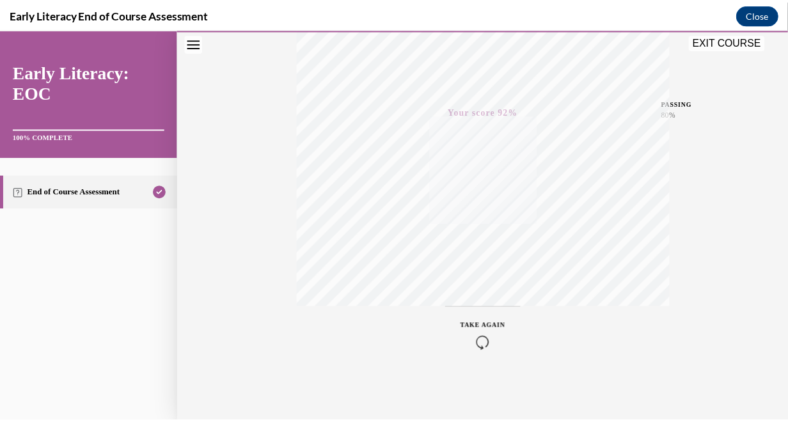
scroll to position [57, 0]
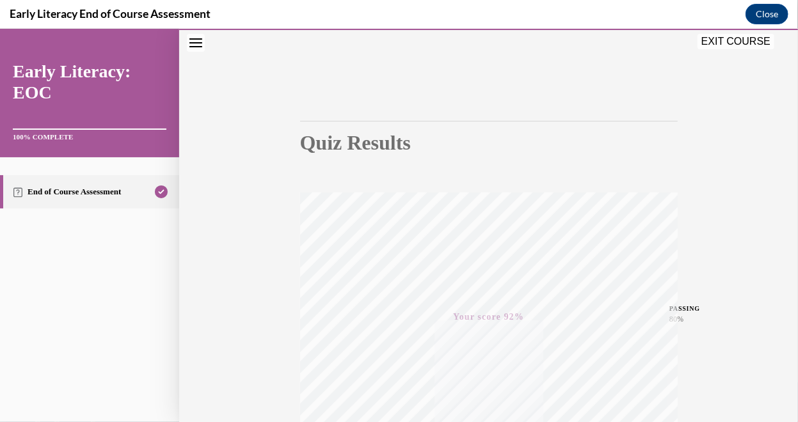
click at [753, 29] on div "EXIT COURSE" at bounding box center [482, 42] width 606 height 28
click at [751, 38] on button "EXIT COURSE" at bounding box center [735, 40] width 77 height 15
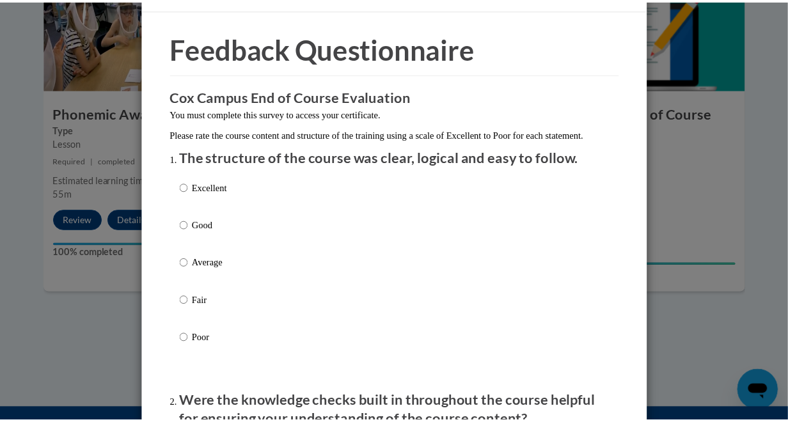
scroll to position [0, 0]
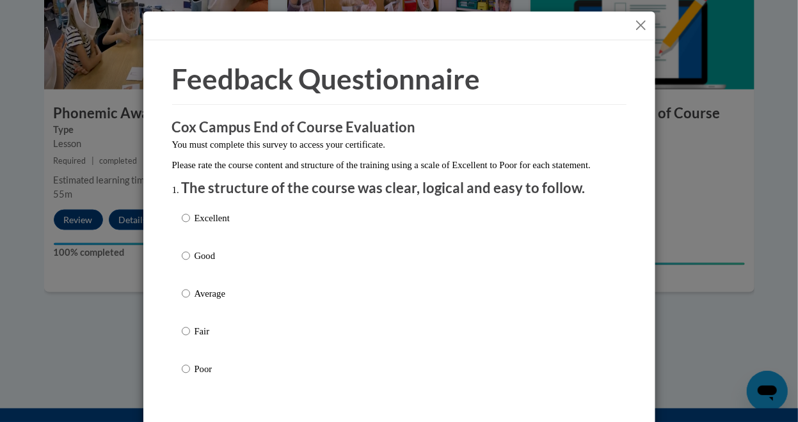
click at [635, 24] on button "Close" at bounding box center [641, 25] width 16 height 16
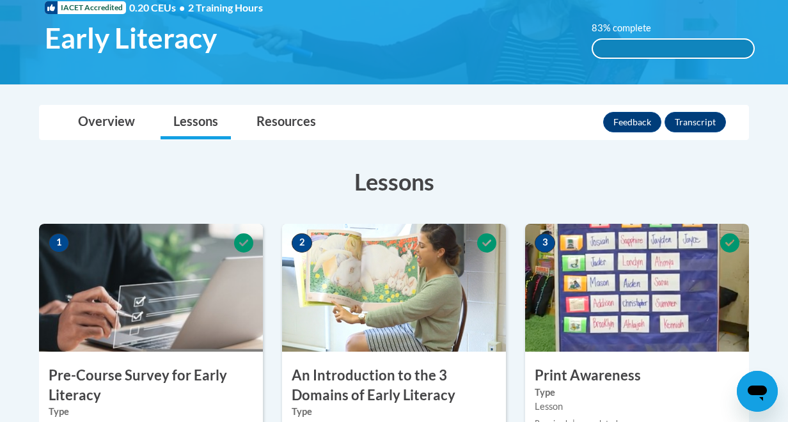
scroll to position [205, 0]
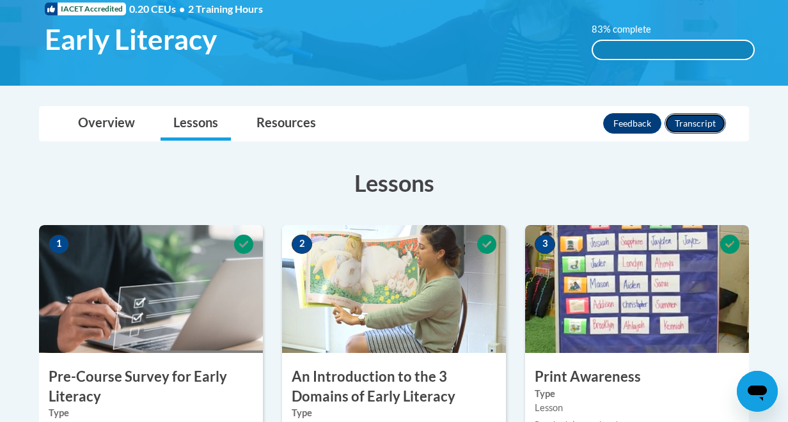
click at [700, 125] on button "Transcript" at bounding box center [694, 123] width 61 height 20
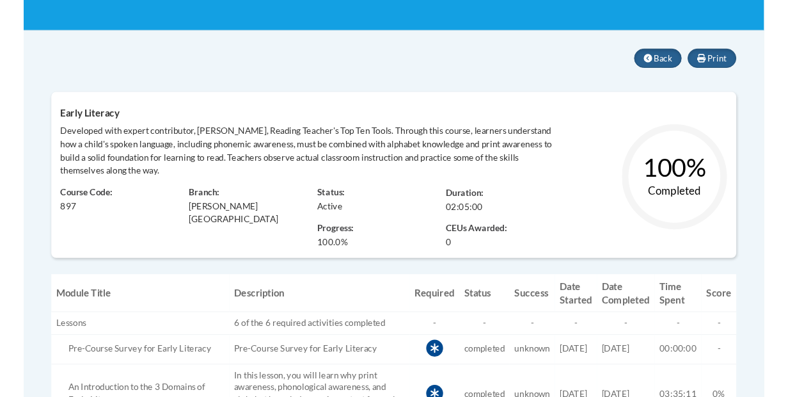
scroll to position [233, 0]
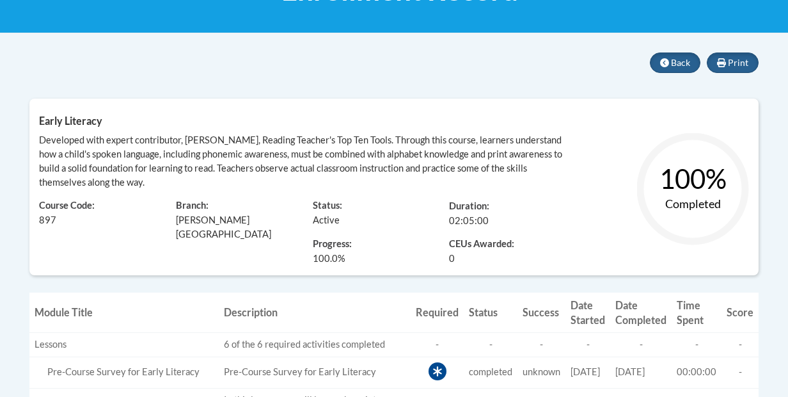
click at [531, 83] on div "Print Back Early Literacy Developed with expert contributor, [PERSON_NAME], Rea…" at bounding box center [393, 165] width 729 height 226
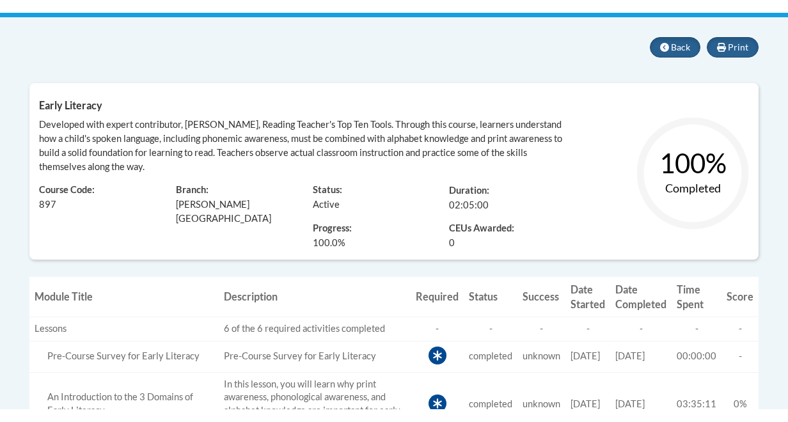
scroll to position [260, 0]
